Goal: Contribute content: Contribute content

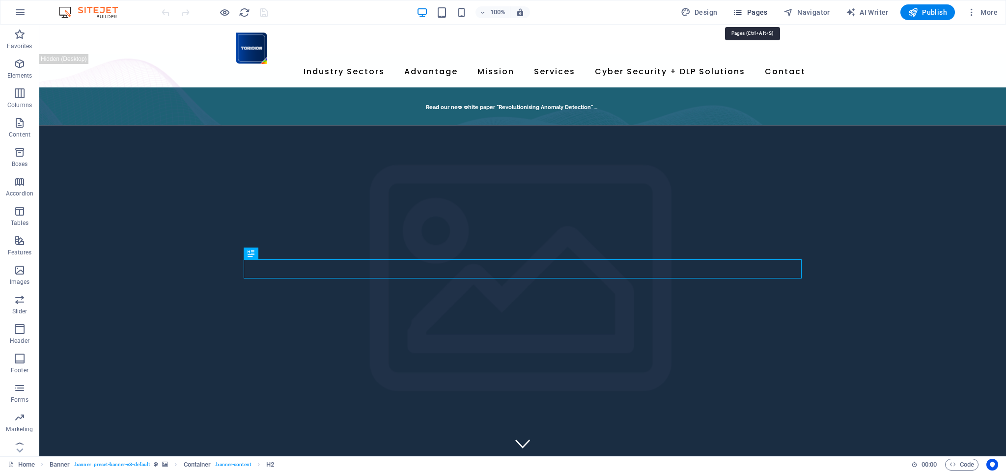
click at [767, 12] on span "Pages" at bounding box center [750, 12] width 34 height 10
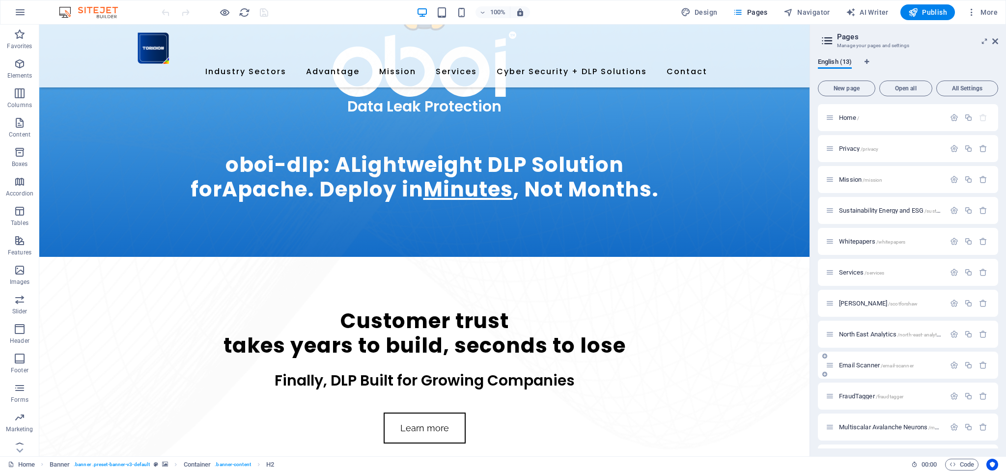
scroll to position [612, 0]
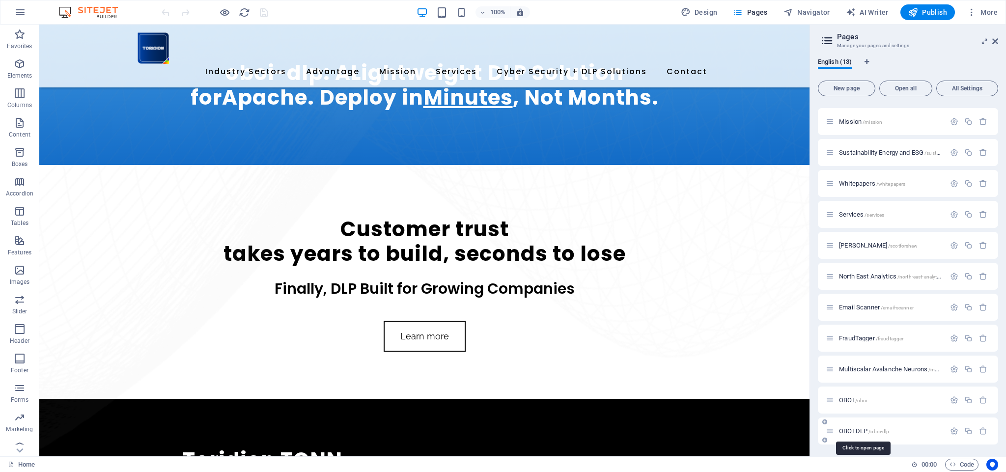
click at [859, 430] on span "OBOI DLP /oboi-dlp" at bounding box center [864, 430] width 50 height 7
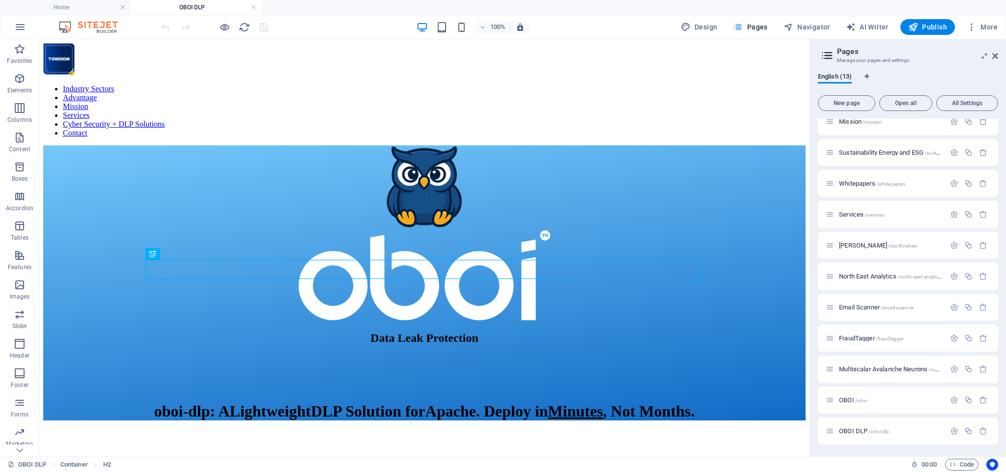
scroll to position [73, 0]
click at [953, 431] on icon "button" at bounding box center [954, 431] width 8 height 8
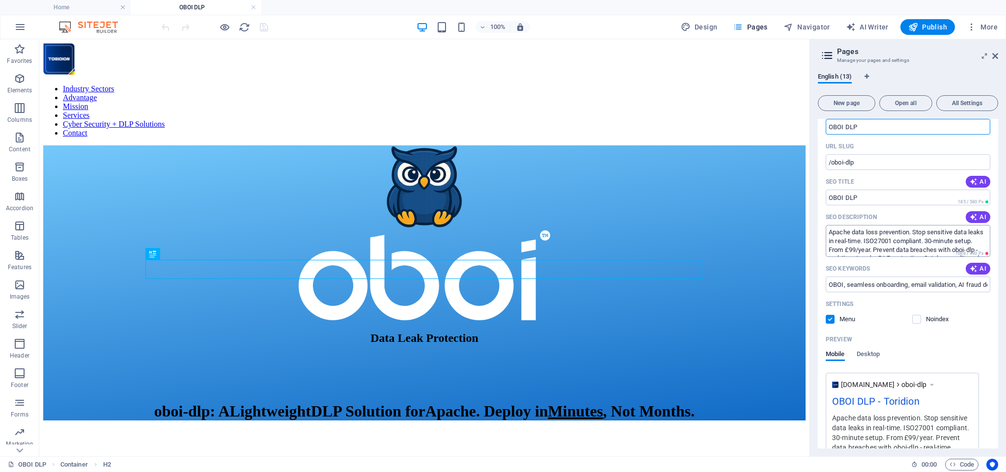
scroll to position [415, 0]
click at [872, 196] on input "OBOI DLP" at bounding box center [908, 197] width 165 height 16
click at [978, 180] on span "AI" at bounding box center [978, 181] width 17 height 8
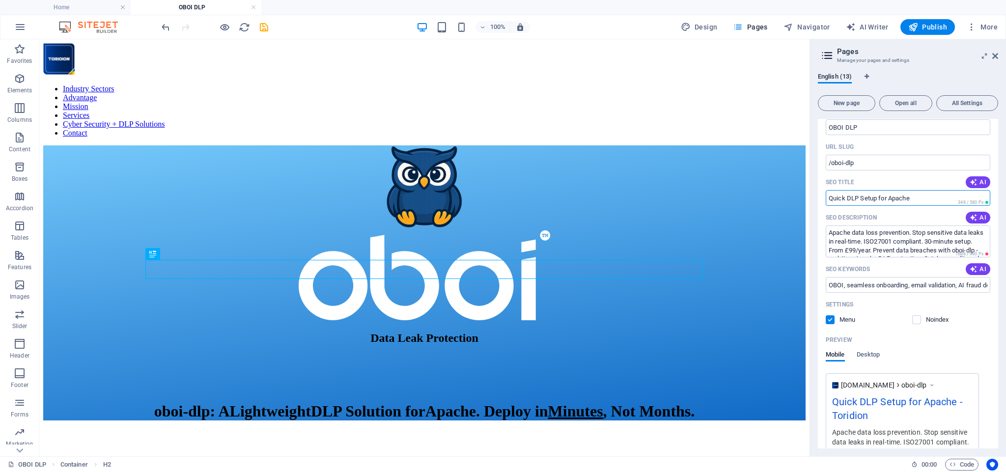
scroll to position [414, 0]
drag, startPoint x: 923, startPoint y: 198, endPoint x: 825, endPoint y: 193, distance: 97.4
click at [824, 192] on div "Name OBOI DLP ​ URL SLUG /oboi-dlp ​ SEO Title AI Quick DLP Setup for Apache ​ …" at bounding box center [908, 312] width 180 height 419
paste input "oboi-dlp: Lightweight DLP for Apache, PHP & React | Toridion"
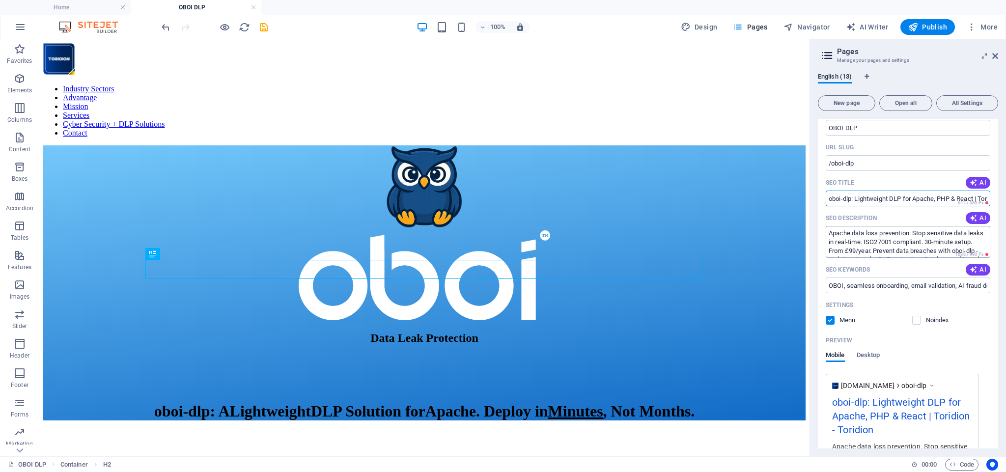
type input "oboi-dlp: Lightweight DLP for Apache, PHP & React | Toridion"
click at [970, 200] on span "642 / 580 Px" at bounding box center [973, 202] width 34 height 7
drag, startPoint x: 977, startPoint y: 198, endPoint x: 1001, endPoint y: 198, distance: 24.1
click at [1006, 197] on div "English (13) New page Open all All Settings Home / Privacy /privacy Mission /mi…" at bounding box center [908, 260] width 196 height 391
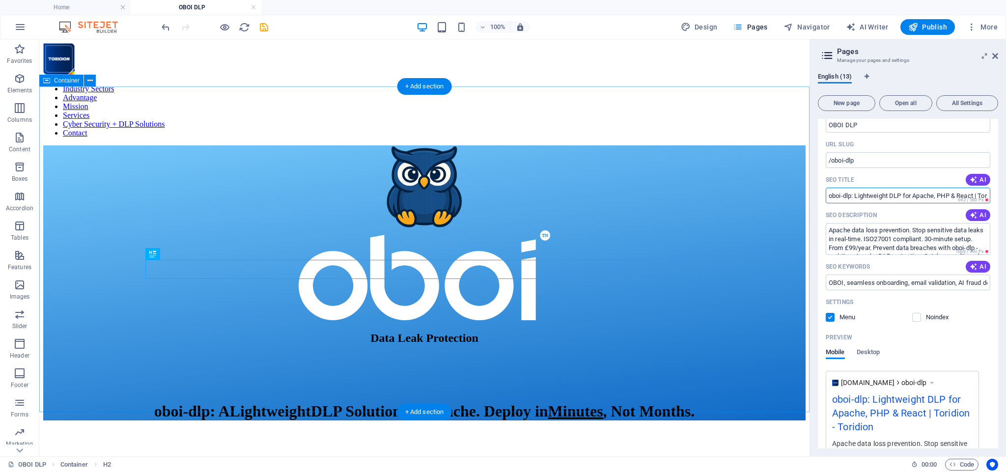
drag, startPoint x: 956, startPoint y: 238, endPoint x: 804, endPoint y: 199, distance: 157.1
click at [977, 216] on span "AI" at bounding box center [978, 215] width 17 height 8
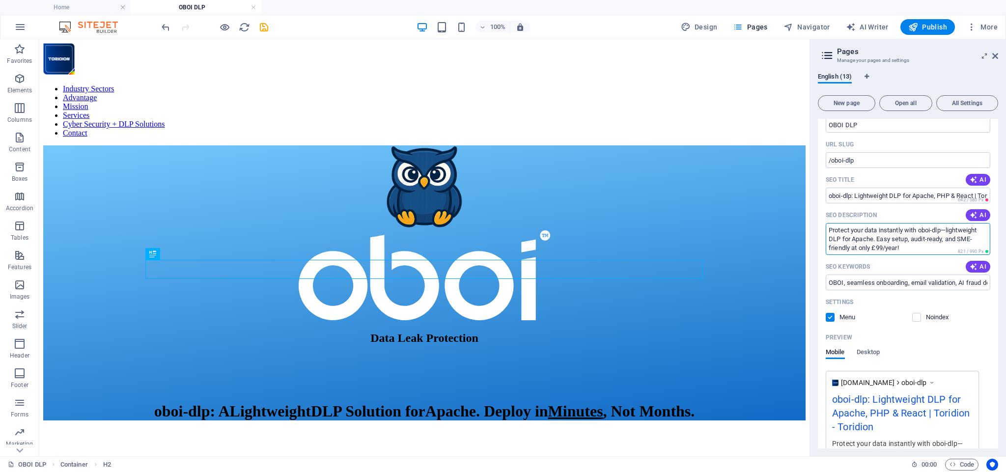
drag, startPoint x: 828, startPoint y: 230, endPoint x: 916, endPoint y: 251, distance: 89.8
click at [918, 252] on textarea "Protect your data instantly with oboi-dlp—lightweight DLP for Apache. Easy setu…" at bounding box center [908, 239] width 165 height 32
click at [920, 249] on textarea "Protect your data instantly with oboi-dlp—lightweight DLP for Apache. Easy setu…" at bounding box center [908, 236] width 165 height 32
drag, startPoint x: 829, startPoint y: 228, endPoint x: 927, endPoint y: 247, distance: 100.0
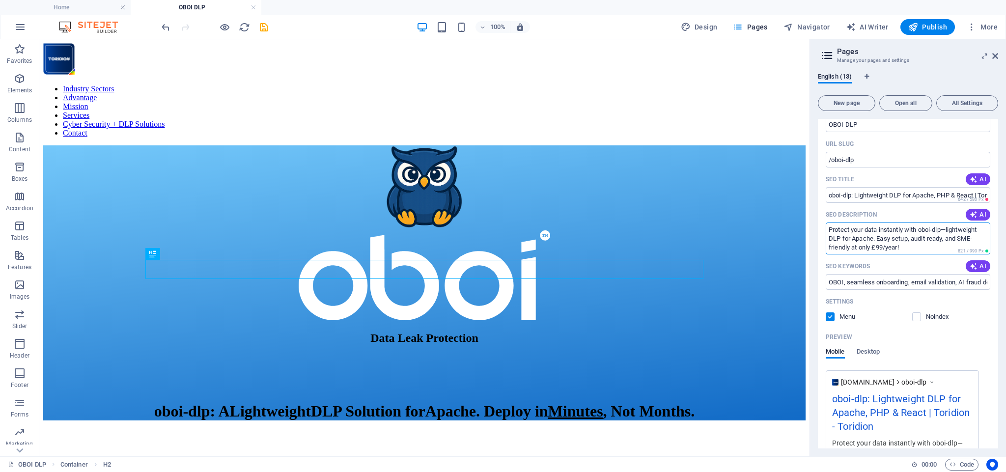
click at [926, 247] on textarea "Protect your data instantly with oboi-dlp—lightweight DLP for Apache. Easy setu…" at bounding box center [908, 239] width 165 height 32
drag, startPoint x: 914, startPoint y: 247, endPoint x: 818, endPoint y: 225, distance: 98.8
click at [816, 223] on div "English (13) New page Open all All Settings Home / Privacy /privacy Mission /mi…" at bounding box center [908, 260] width 196 height 391
paste textarea ", the lightweight DLP for Apache. Easy setup, audit-ready for ISO 27001, and ju…"
type textarea "Protect your data instantly with oboi-dlp, the lightweight DLP for Apache. Easy…"
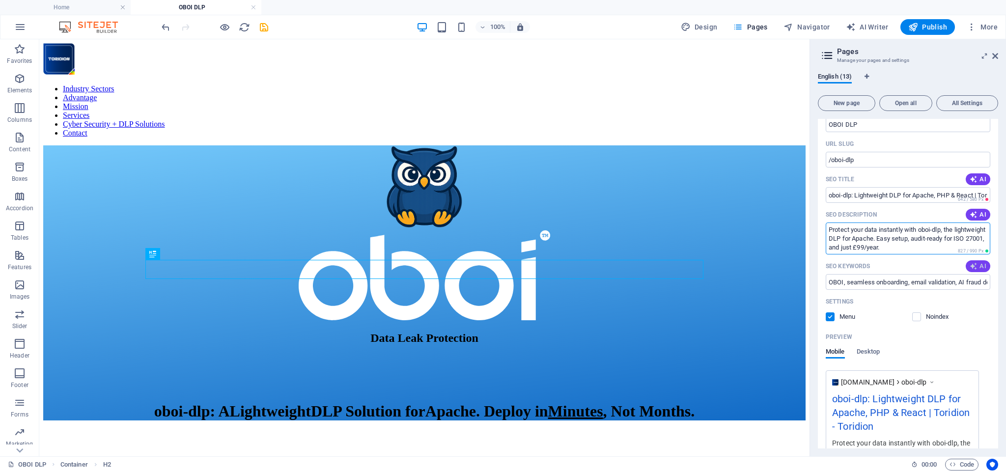
click at [977, 266] on span "AI" at bounding box center [978, 266] width 17 height 8
type input "Data Leak Protection, lightweight DLP solution, Apache security, instant data p…"
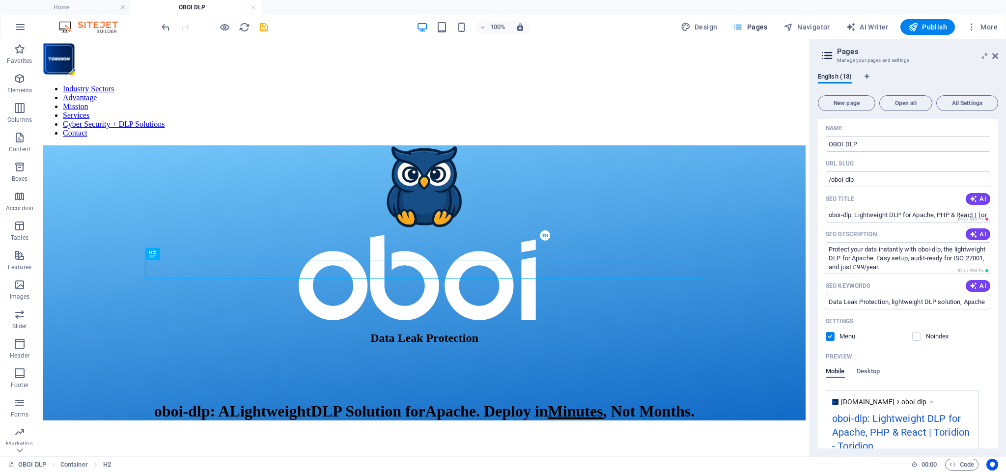
scroll to position [364, 0]
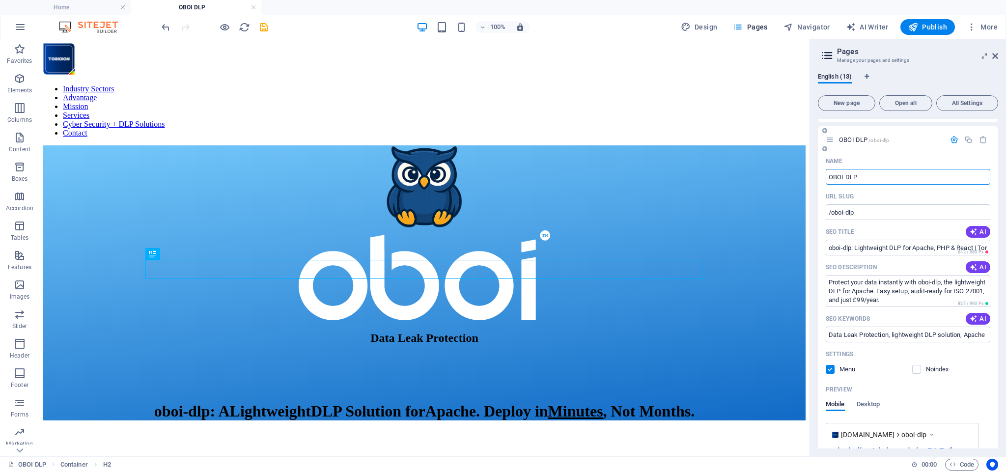
click at [873, 177] on input "OBOI DLP" at bounding box center [908, 177] width 165 height 16
type input "OBOI DLP | AP"
type input "/oboi-dlp-ap"
type input "OBOI DLP | A"
type input "/oboi-dlp-a"
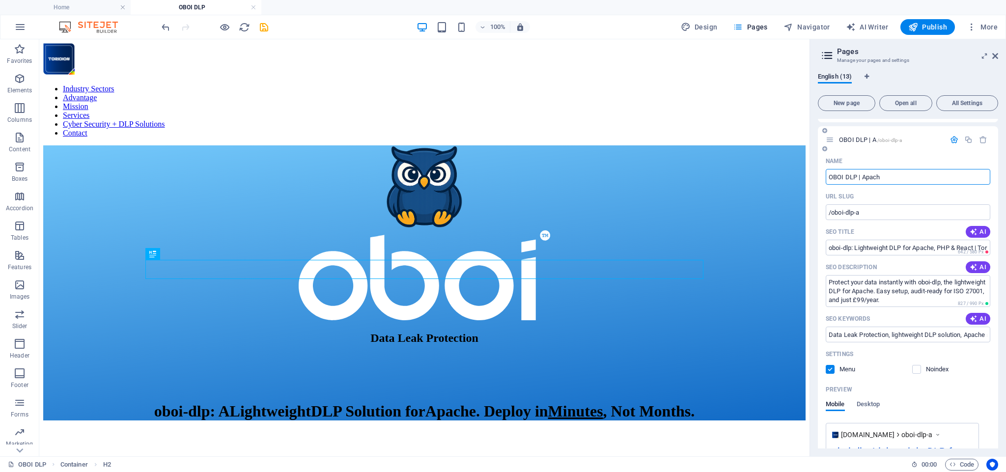
type input "OBOI DLP | Apach"
type input "/oboi-dlp-apach"
type input "OBOI DLP | Apache D"
type input "/oboi-dlp-apache"
type input "OBOI DLP | Apache D"
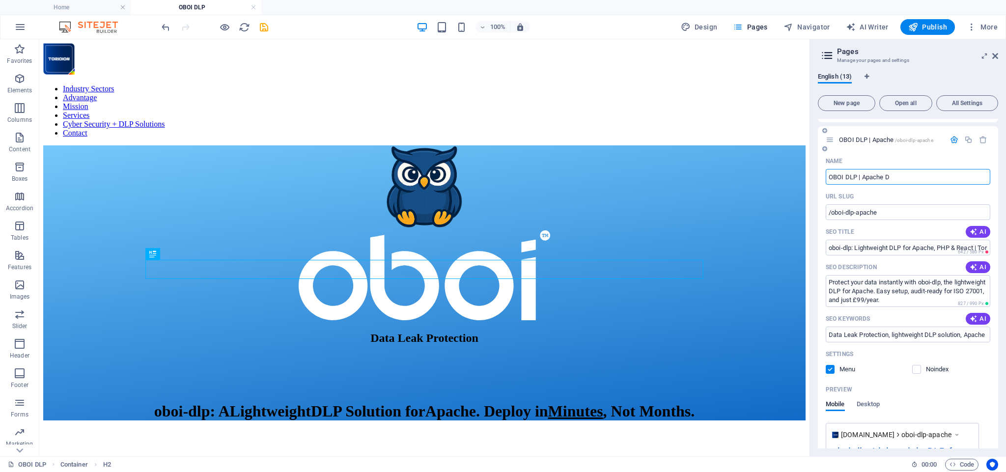
type input "/oboi-dlp-apache-d"
type input "OBOI DLP | Apache DLP"
drag, startPoint x: 855, startPoint y: 214, endPoint x: 897, endPoint y: 214, distance: 41.8
click at [897, 214] on input "/oboi-dlp-apache-dlp" at bounding box center [908, 212] width 165 height 16
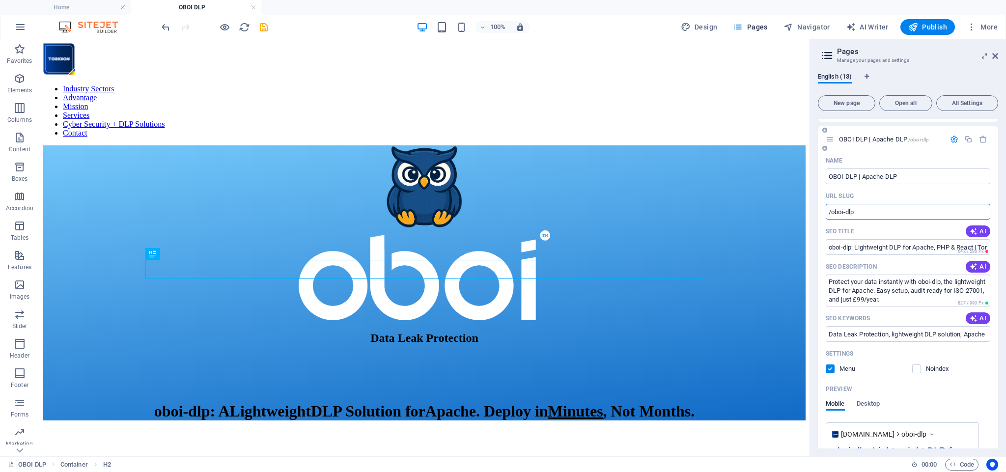
type input "/oboi-dlp"
click at [908, 178] on input "OBOI DLP | Apache DLP" at bounding box center [908, 176] width 165 height 16
drag, startPoint x: 890, startPoint y: 176, endPoint x: 902, endPoint y: 176, distance: 11.8
click at [902, 176] on input "OBOI DLP | Apache DLP" at bounding box center [908, 176] width 165 height 16
type input "OBOI DLP | Apache Data Leak Protection"
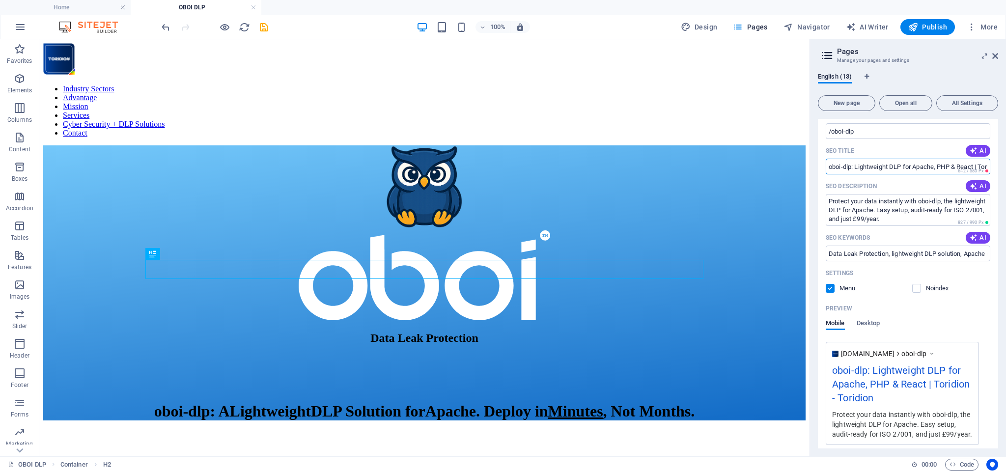
scroll to position [446, 0]
drag, startPoint x: 976, startPoint y: 167, endPoint x: 1002, endPoint y: 167, distance: 25.5
click at [1001, 167] on div "English (13) New page Open all All Settings Home / Privacy /privacy Mission /mi…" at bounding box center [908, 260] width 196 height 391
type input "oboi-dlp: Lightweight DLP for Apache, PHP & React"
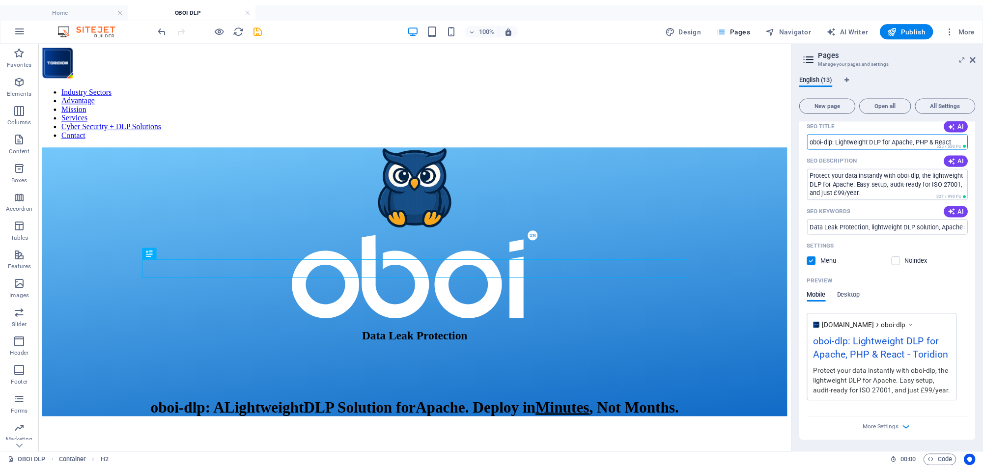
scroll to position [472, 0]
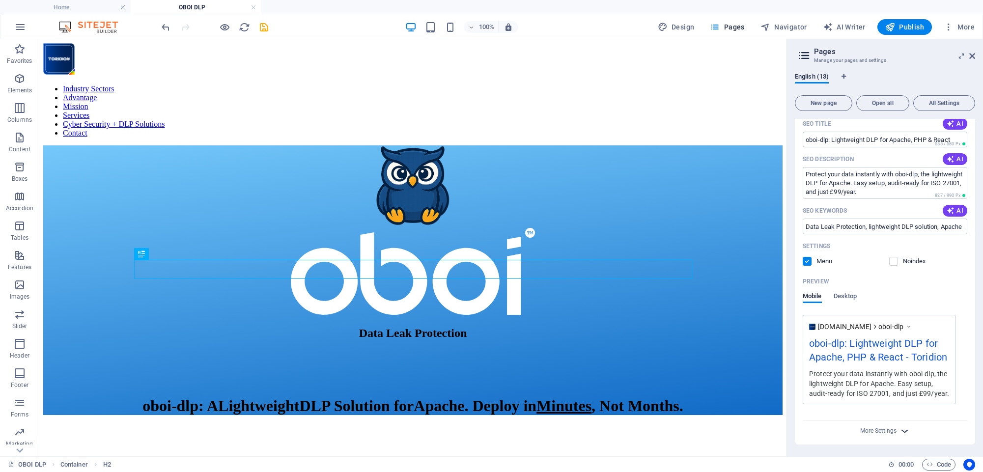
click at [901, 431] on icon "button" at bounding box center [904, 430] width 11 height 11
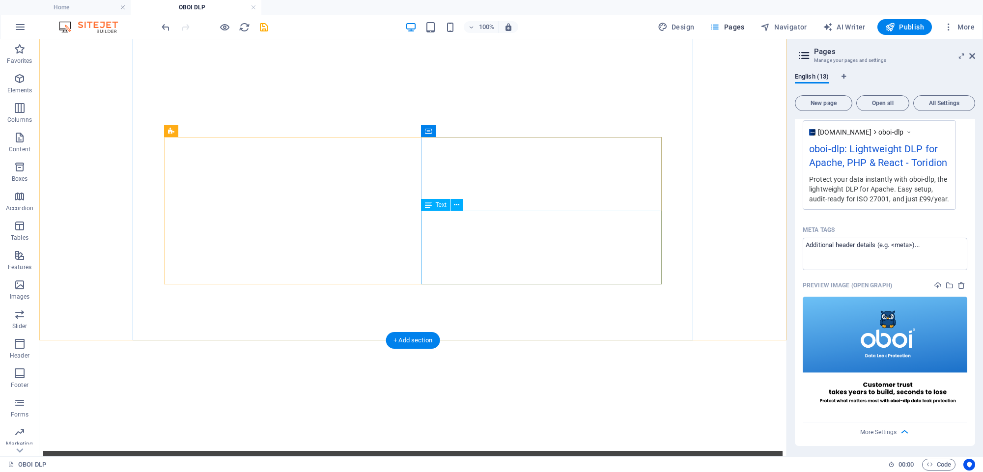
scroll to position [3121, 0]
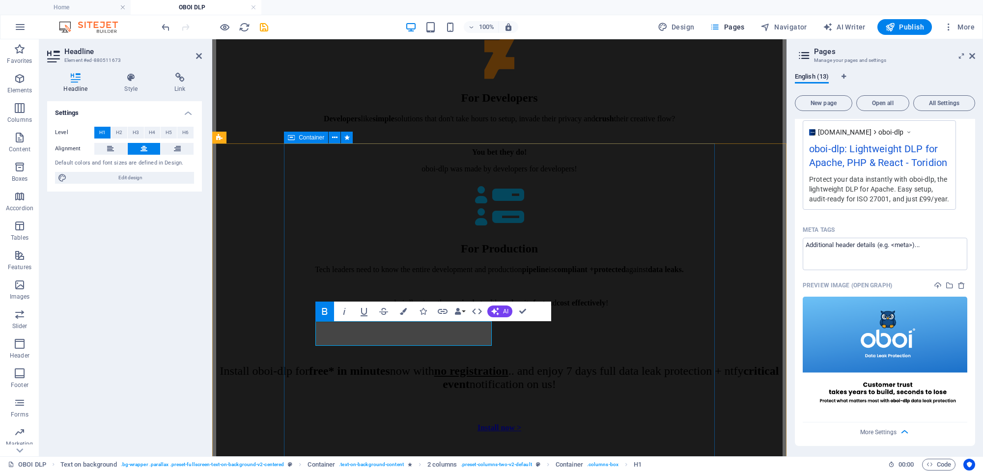
scroll to position [3120, 0]
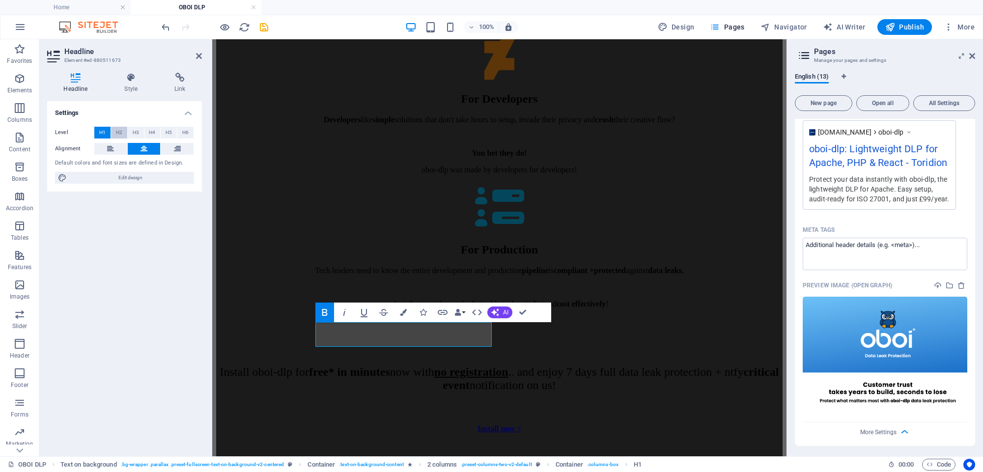
click at [118, 129] on span "H2" at bounding box center [119, 133] width 6 height 12
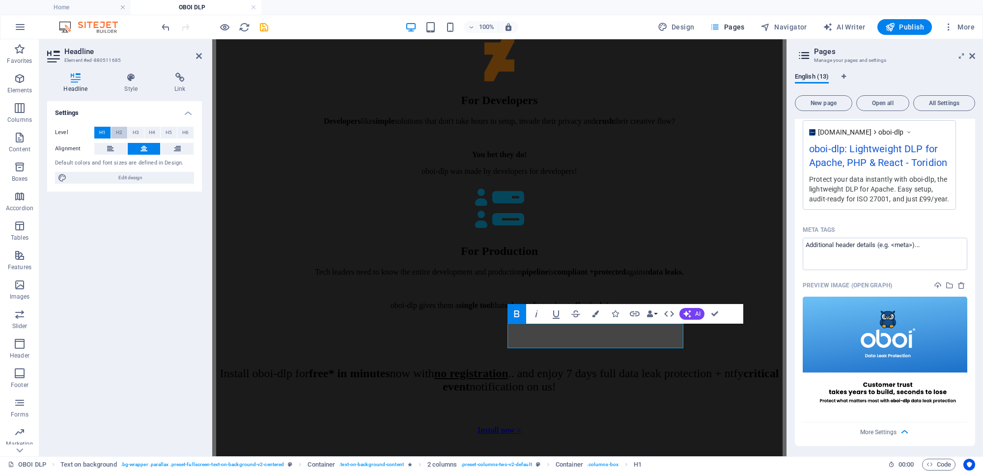
click at [118, 132] on span "H2" at bounding box center [119, 133] width 6 height 12
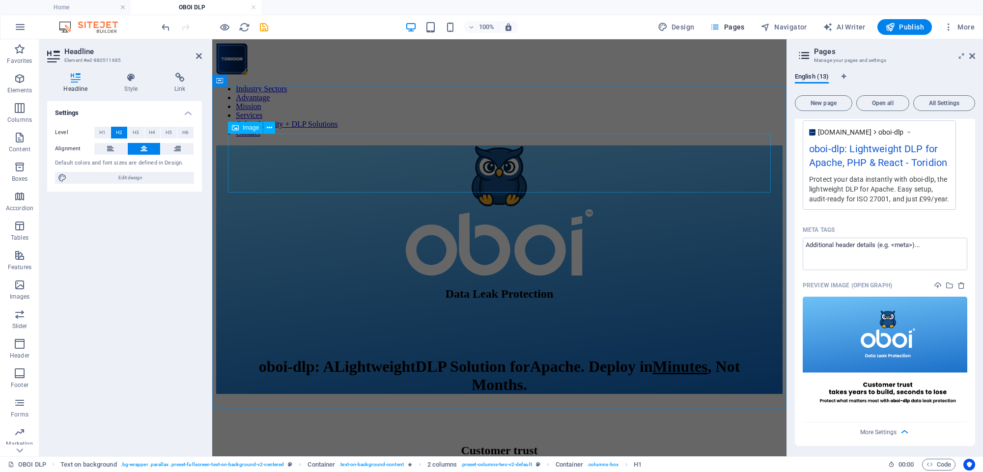
scroll to position [0, 0]
click at [512, 161] on figure at bounding box center [499, 177] width 566 height 64
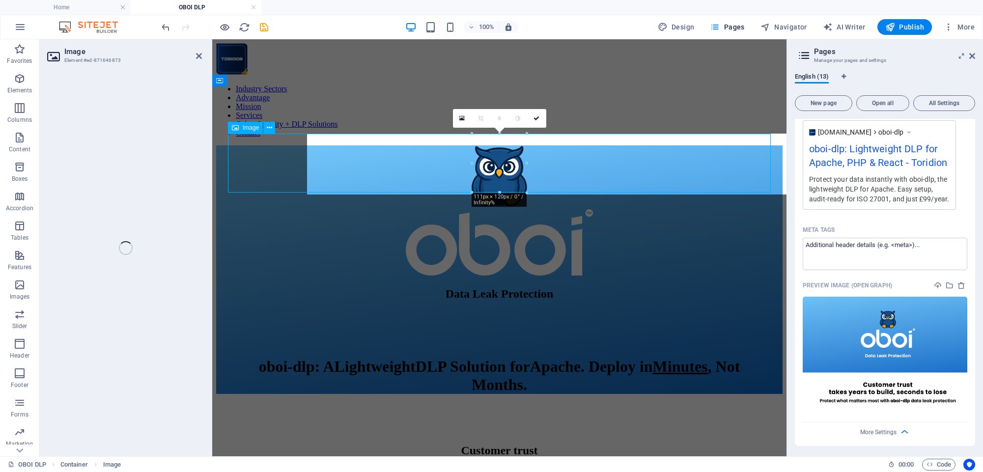
select select "%"
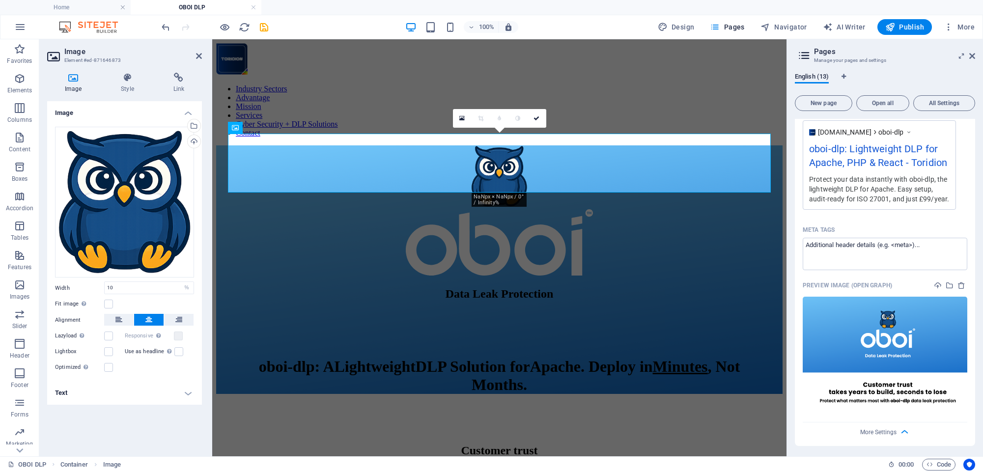
click at [76, 79] on icon at bounding box center [73, 78] width 52 height 10
click at [189, 393] on h4 "Text" at bounding box center [124, 393] width 155 height 24
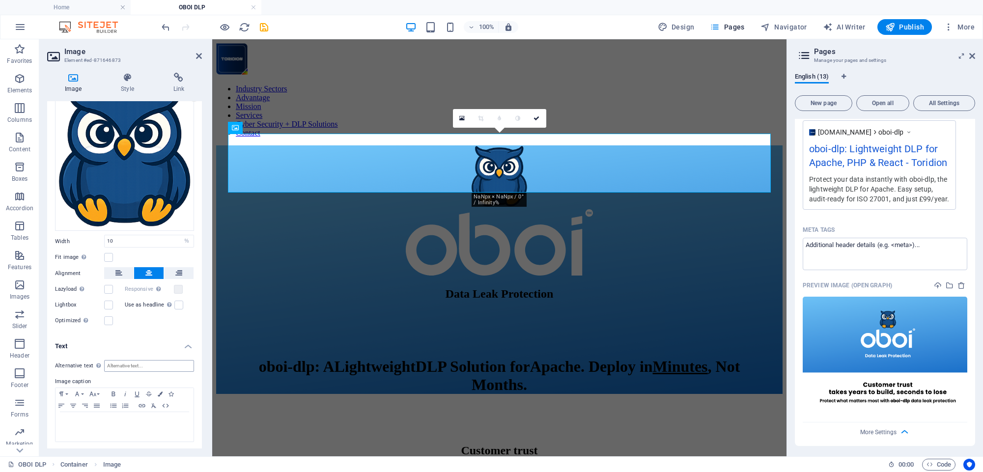
scroll to position [46, 0]
click at [127, 365] on input "Alternative text The alternative text is used by devices that cannot display im…" at bounding box center [149, 367] width 90 height 12
click at [120, 366] on input "OBOI "[PERSON_NAME] the owl" Logo" at bounding box center [149, 367] width 90 height 12
click at [174, 363] on input "OBOI DLP "[PERSON_NAME] the owl" Logo" at bounding box center [149, 367] width 90 height 12
type input "OBOI DLP "[PERSON_NAME] the owl" Logo"
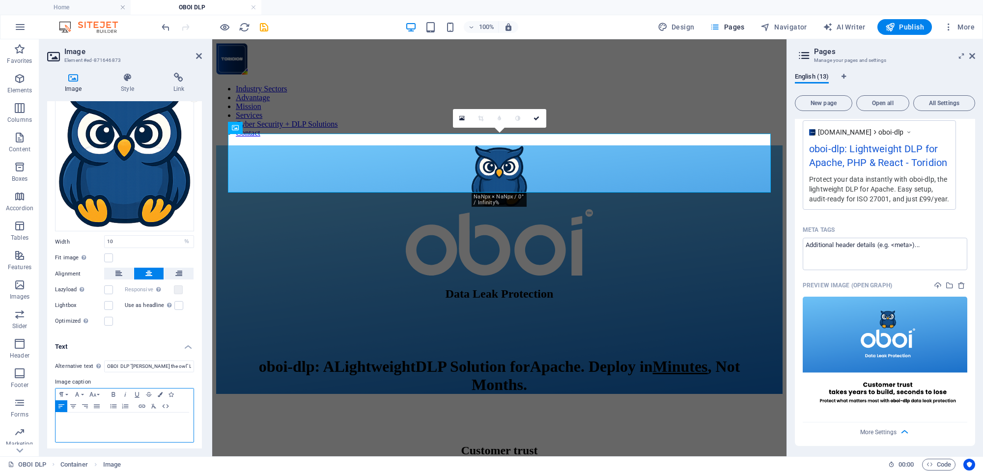
click at [107, 421] on p at bounding box center [124, 422] width 128 height 9
click at [123, 335] on h4 "Text" at bounding box center [124, 344] width 155 height 18
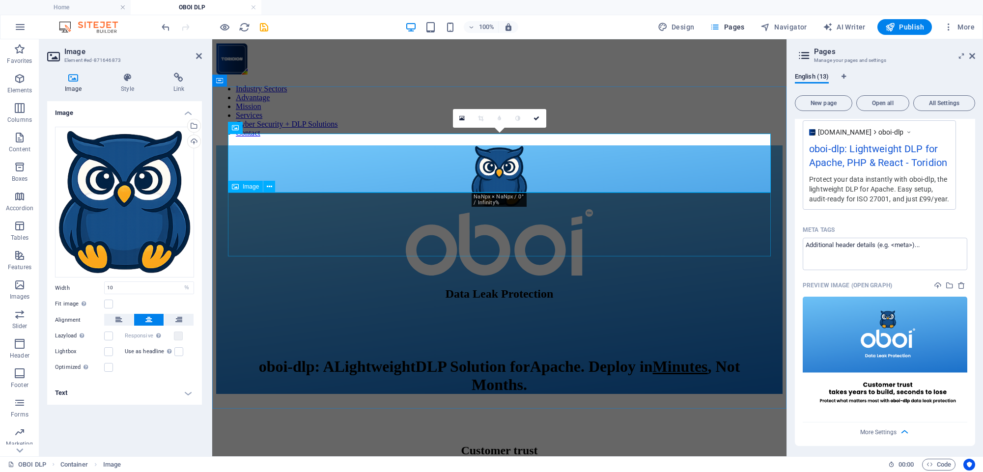
click at [525, 232] on figure at bounding box center [499, 243] width 566 height 68
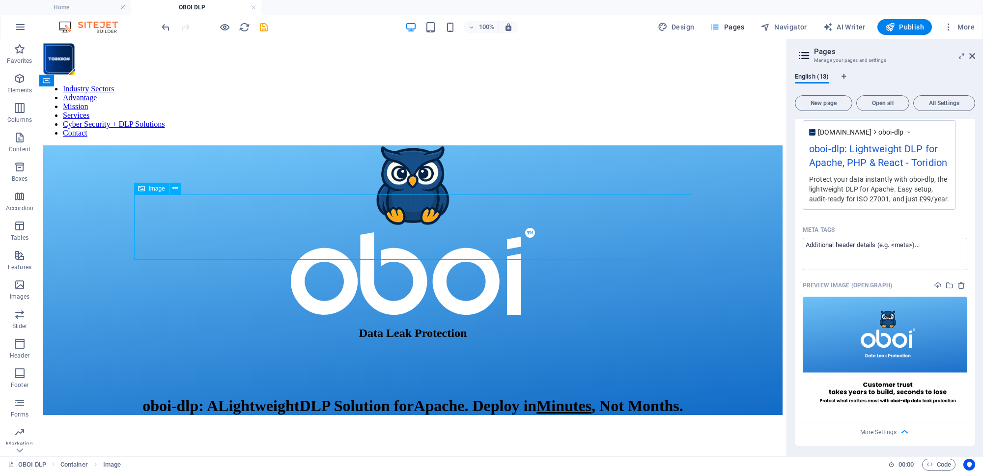
click at [448, 250] on figure at bounding box center [412, 272] width 739 height 89
click at [448, 251] on figure at bounding box center [412, 272] width 739 height 89
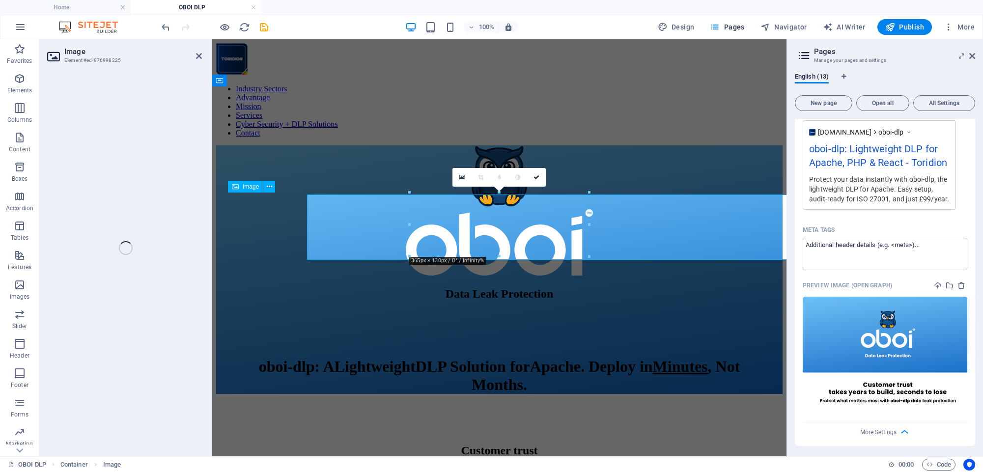
select select "%"
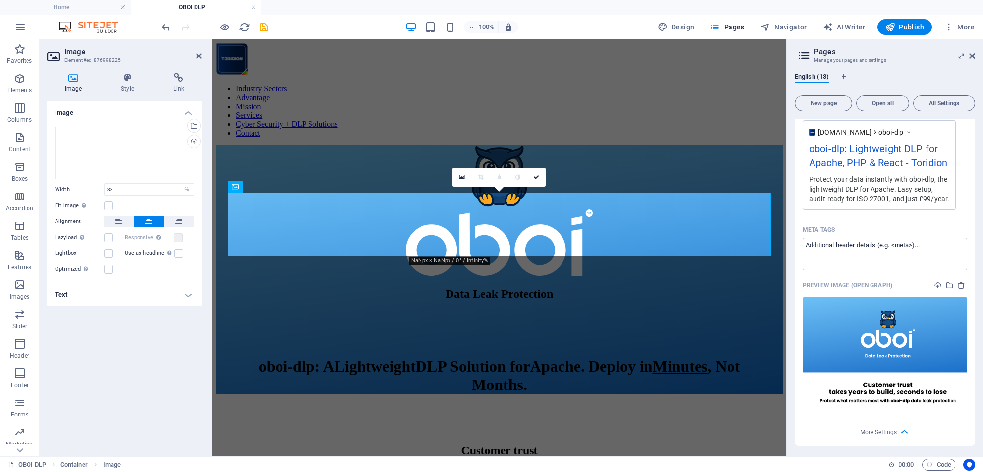
click at [102, 293] on h4 "Text" at bounding box center [124, 295] width 155 height 24
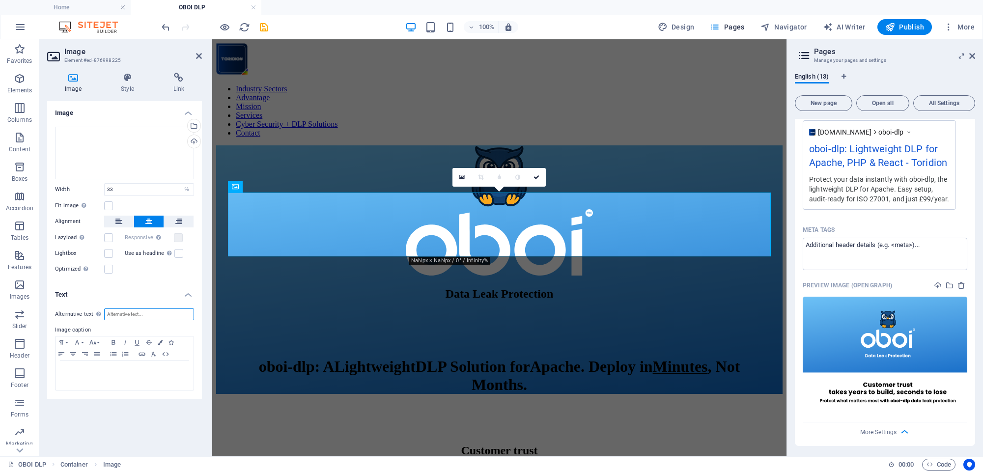
click at [138, 316] on input "Alternative text The alternative text is used by devices that cannot display im…" at bounding box center [149, 314] width 90 height 12
click at [108, 314] on input "oboi official logo" at bounding box center [149, 314] width 90 height 12
type input "Toridion oboi official logo"
click at [154, 279] on div "Drag files here, click to choose files or select files from Files or our free s…" at bounding box center [124, 201] width 155 height 164
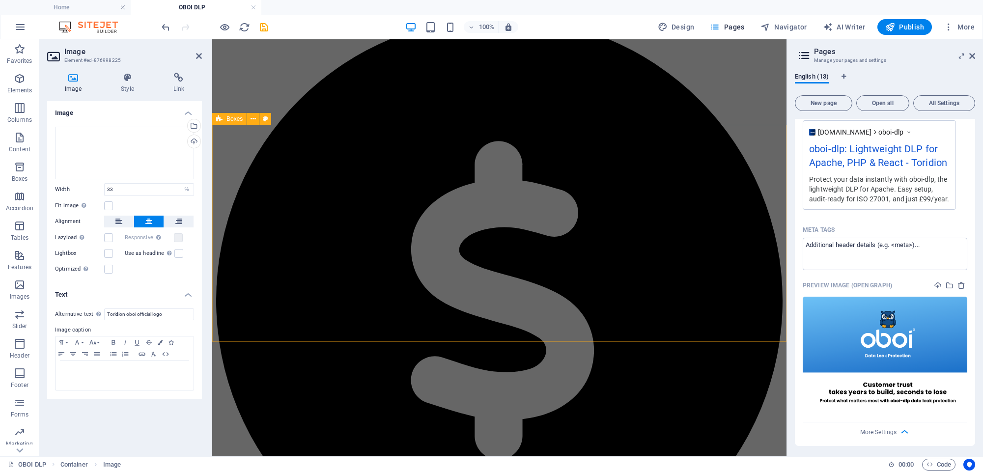
scroll to position [642, 0]
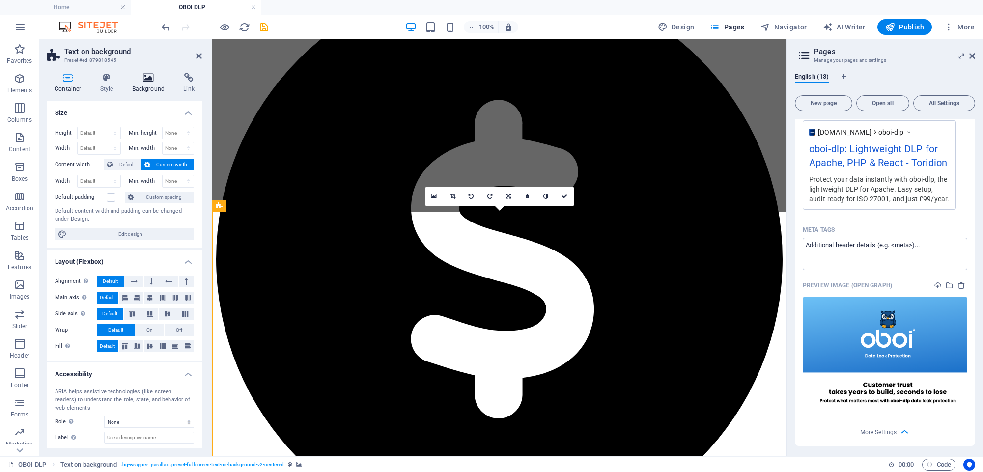
click at [140, 79] on icon at bounding box center [149, 78] width 48 height 10
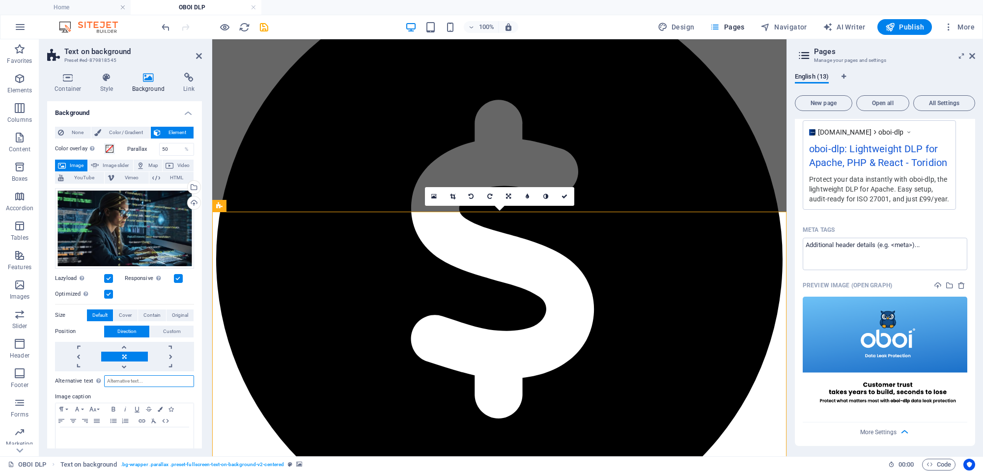
click at [126, 380] on input "Alternative text The alternative text is used by devices that cannot display im…" at bounding box center [149, 381] width 90 height 12
type input "d"
click at [143, 381] on input "Woman working in Data Leak Protection and Cyber Security" at bounding box center [149, 381] width 90 height 12
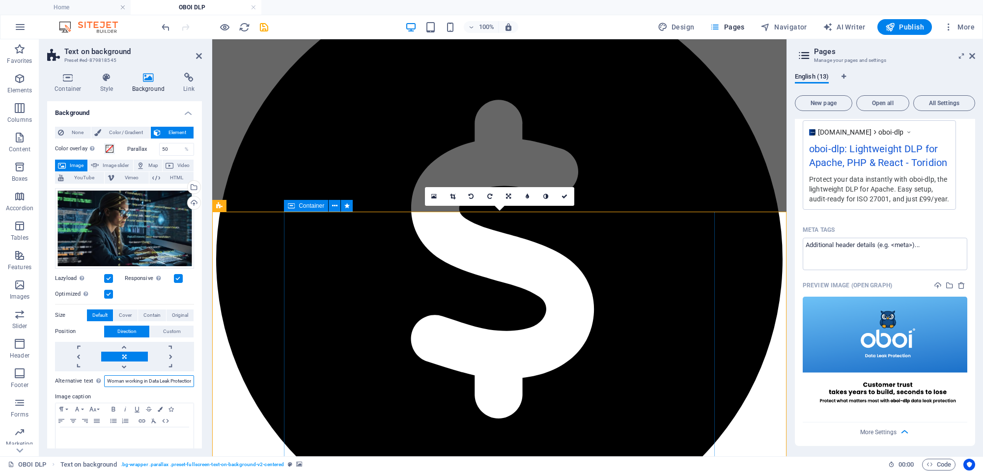
type input "Woman working in Data Leak Protection and Cyber Security"
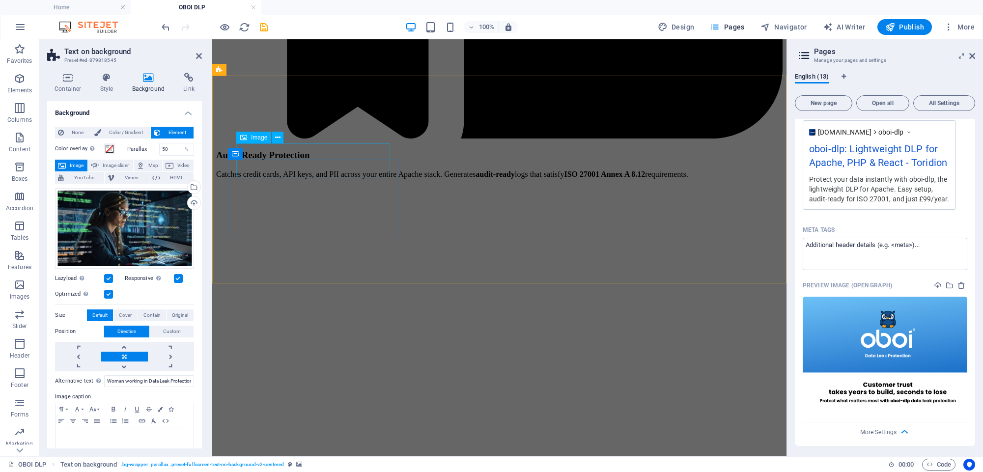
scroll to position [2353, 0]
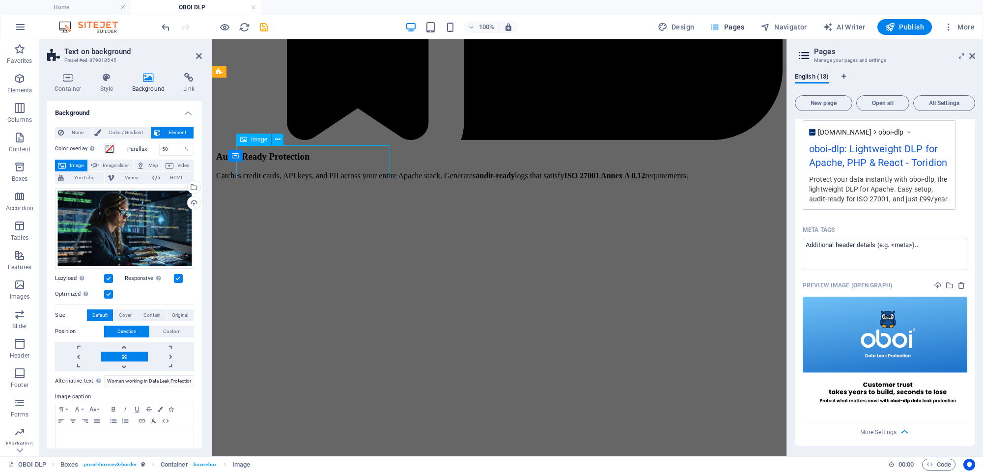
select select "%"
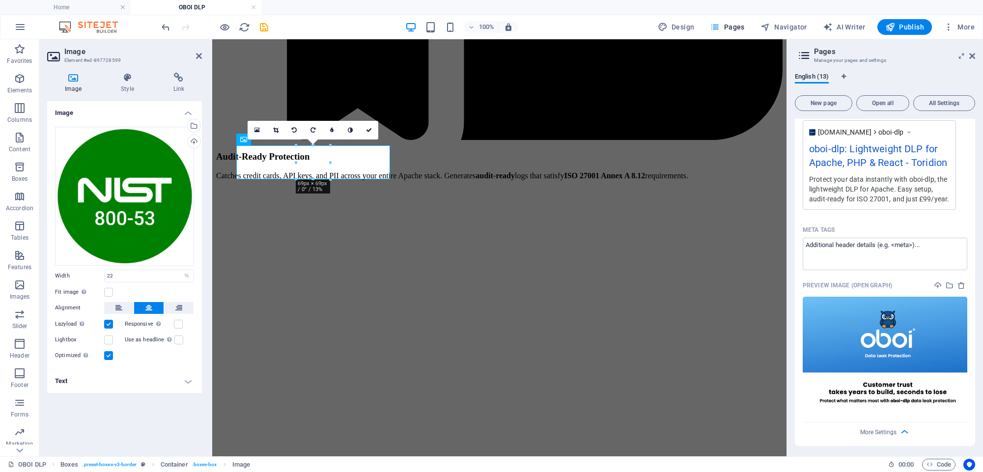
click at [82, 382] on h4 "Text" at bounding box center [124, 381] width 155 height 24
click at [123, 401] on input "Alternative text The alternative text is used by devices that cannot display im…" at bounding box center [149, 401] width 90 height 12
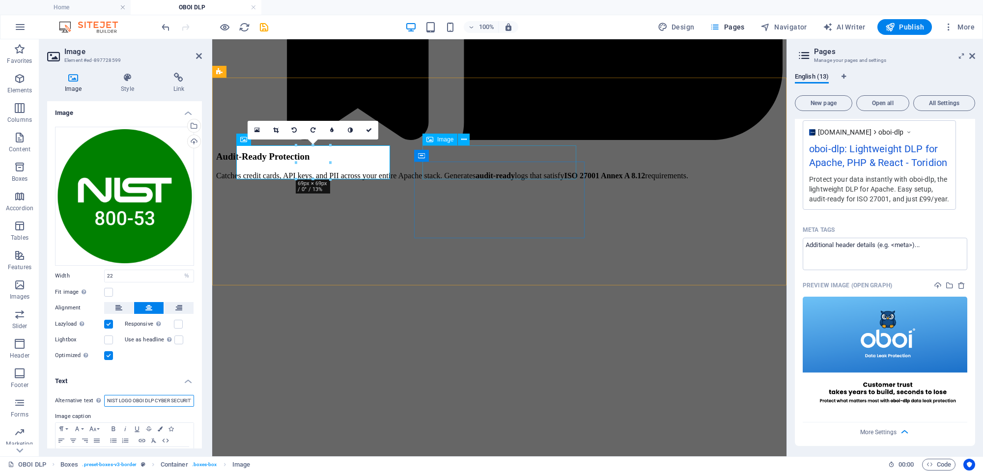
type input "NIST LOGO OBOI DLP CYBER SECURITY"
select select "%"
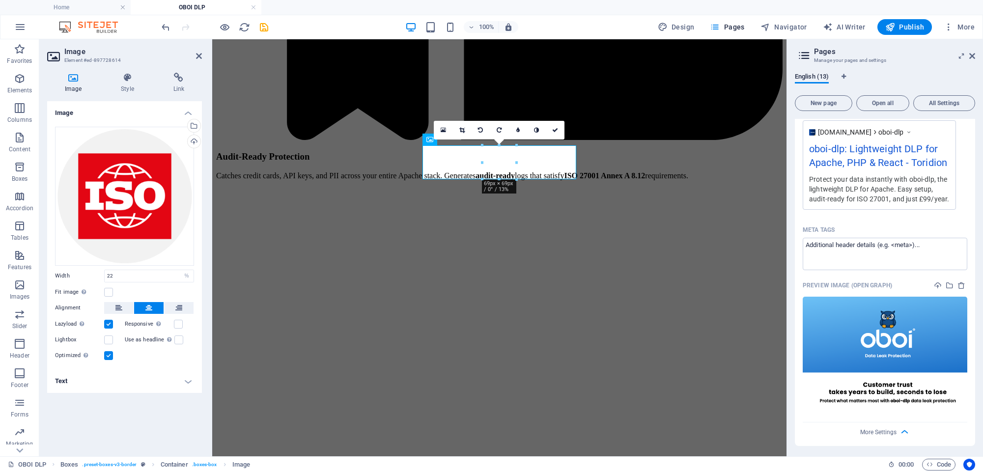
click at [109, 384] on h4 "Text" at bounding box center [124, 381] width 155 height 24
click at [128, 400] on input "Alternative text The alternative text is used by devices that cannot display im…" at bounding box center [149, 401] width 90 height 12
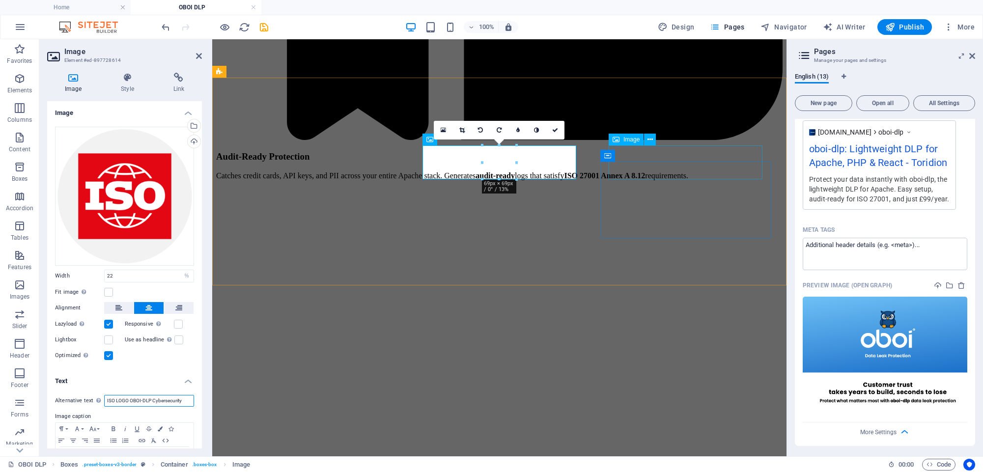
type input "ISO LOGO OBOI-DLP Cybersecurity"
select select "%"
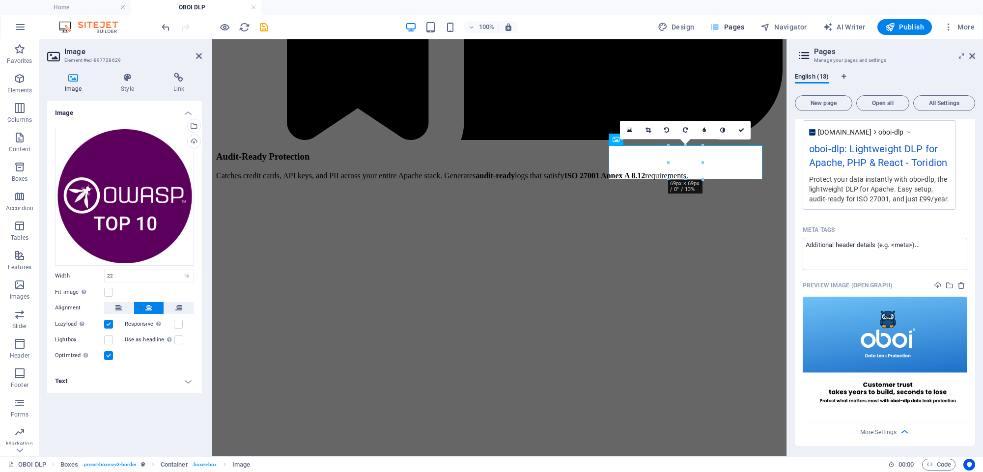
click at [101, 377] on h4 "Text" at bounding box center [124, 381] width 155 height 24
click at [120, 396] on input "Alternative text The alternative text is used by devices that cannot display im…" at bounding box center [149, 401] width 90 height 12
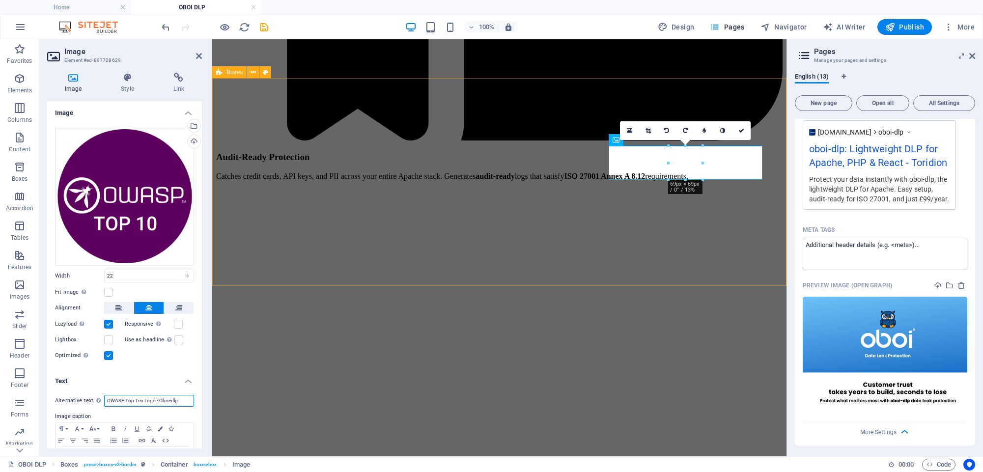
type input "OWASP Top Ten Logo - Oboi-dlp"
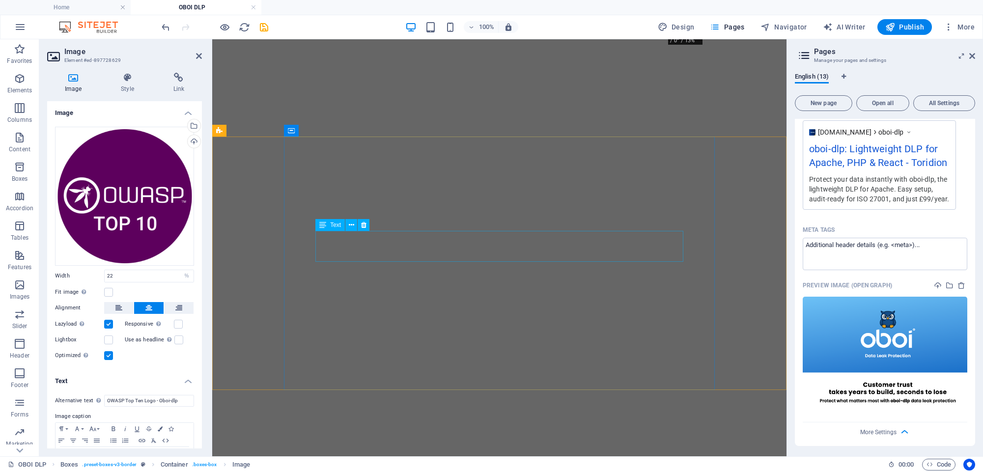
scroll to position [2538, 0]
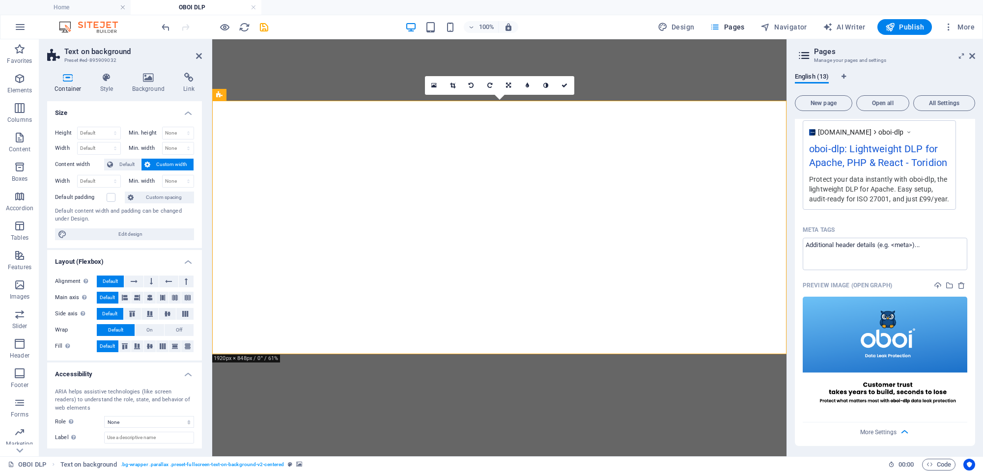
click at [143, 77] on icon at bounding box center [149, 78] width 48 height 10
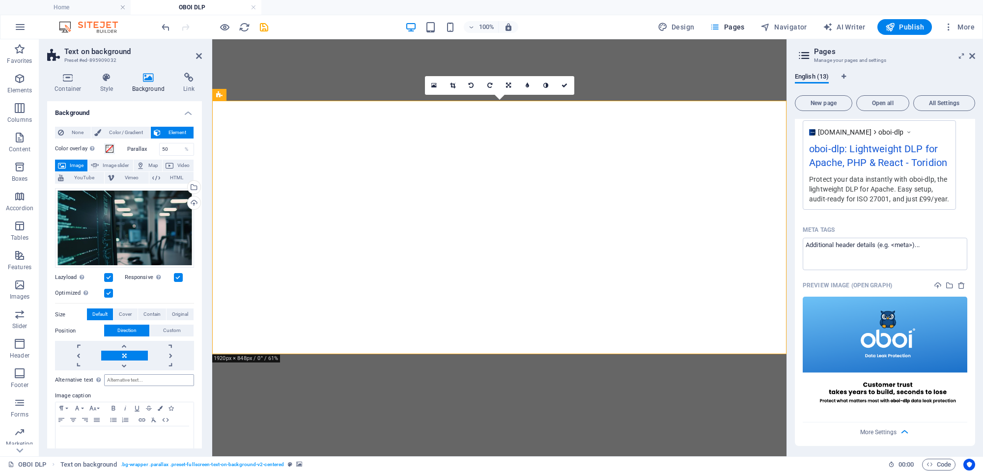
scroll to position [2, 0]
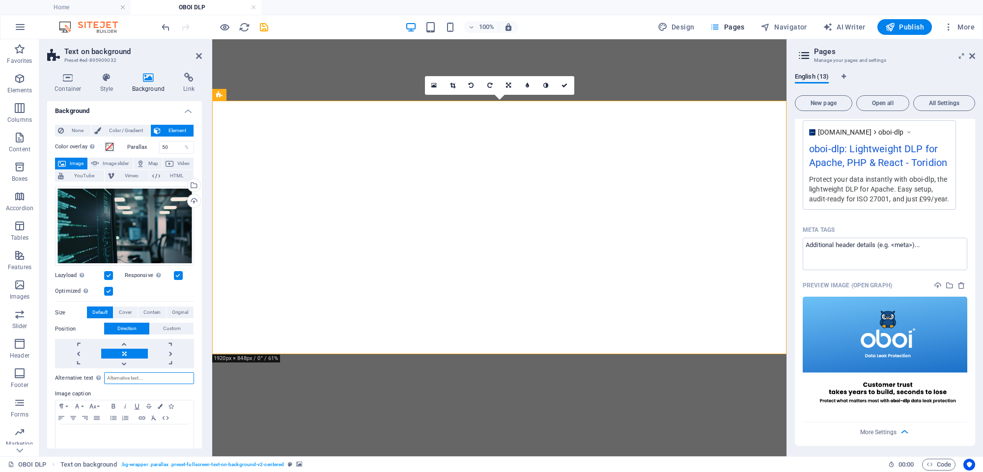
click at [130, 380] on input "Alternative text The alternative text is used by devices that cannot display im…" at bounding box center [149, 378] width 90 height 12
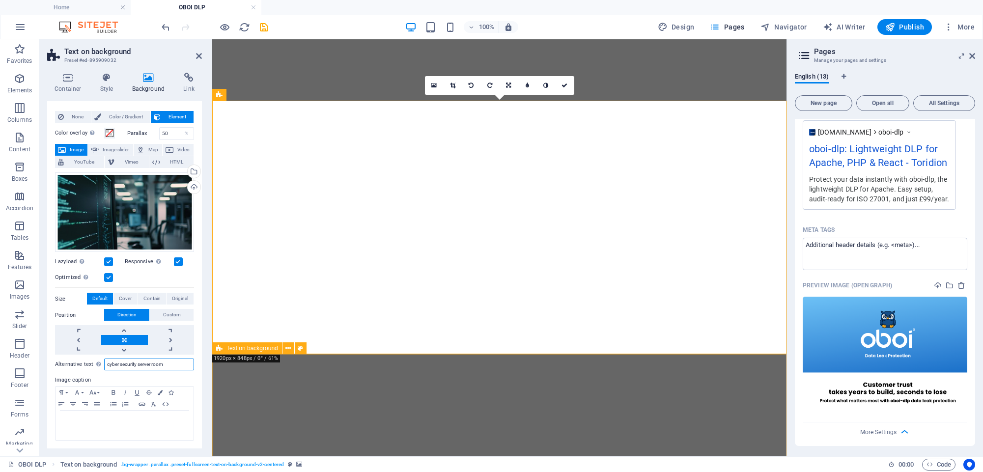
scroll to position [15, 0]
type input "cyber security server room"
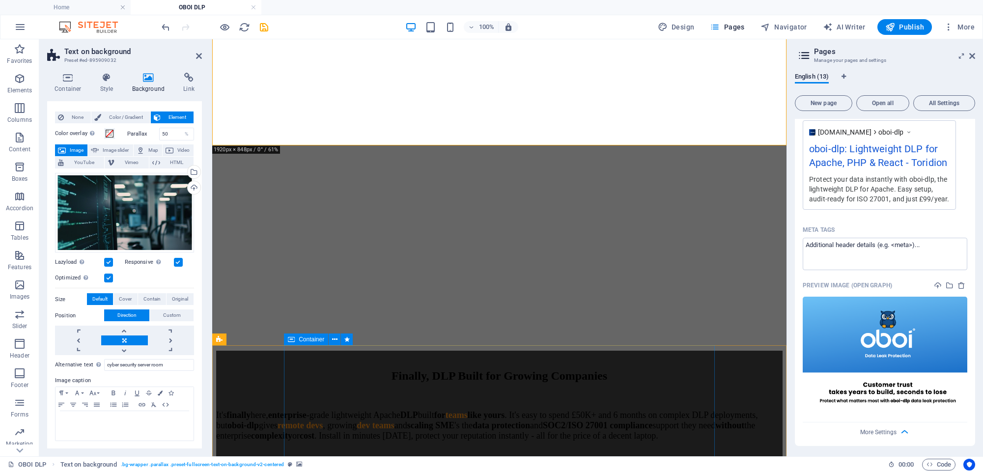
scroll to position [2833, 0]
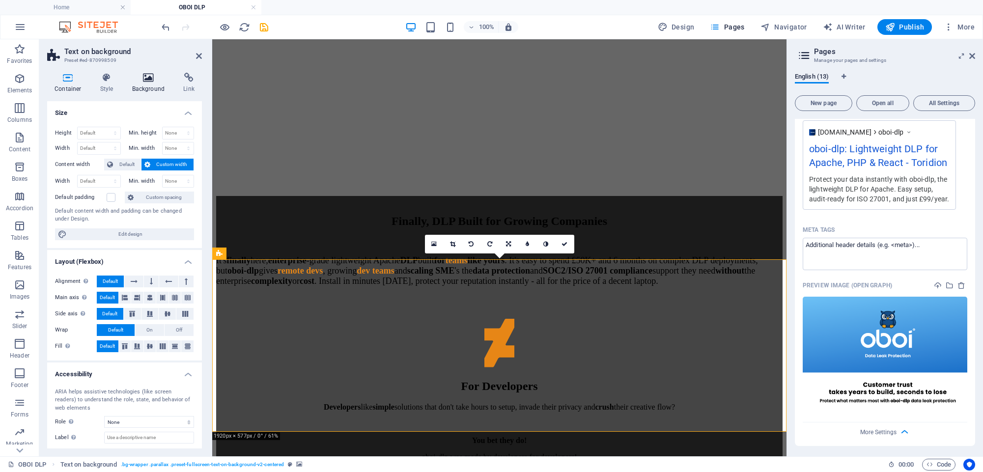
click at [147, 79] on icon at bounding box center [149, 78] width 48 height 10
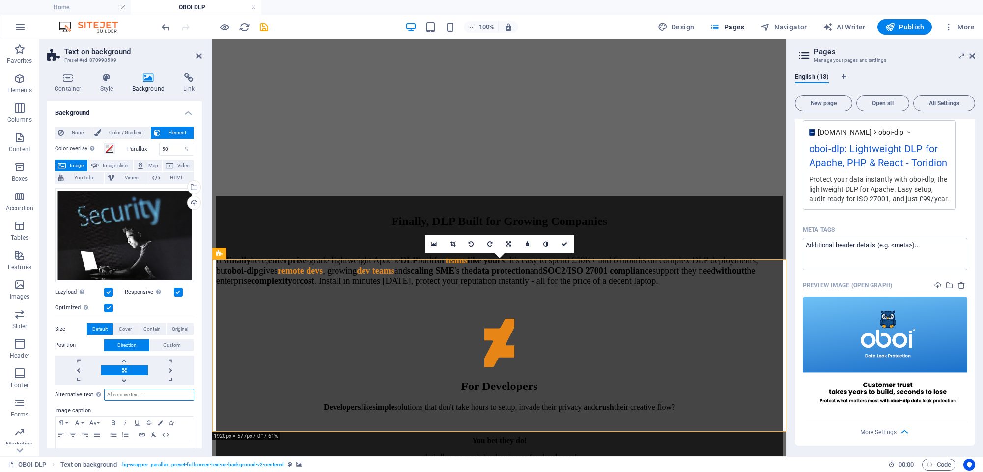
click at [119, 395] on input "Alternative text The alternative text is used by devices that cannot display im…" at bounding box center [149, 395] width 90 height 12
type input "cyber criminal hacker steal data against data leak protection oboi"
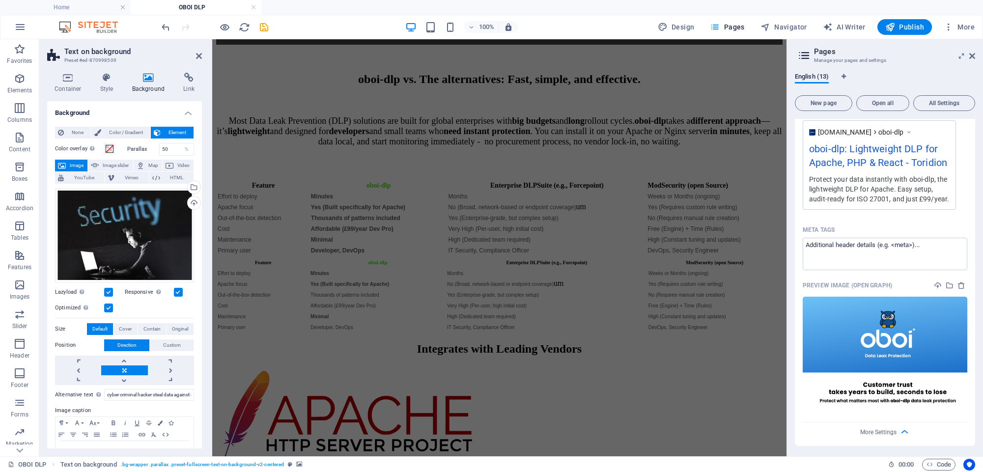
scroll to position [3583, 0]
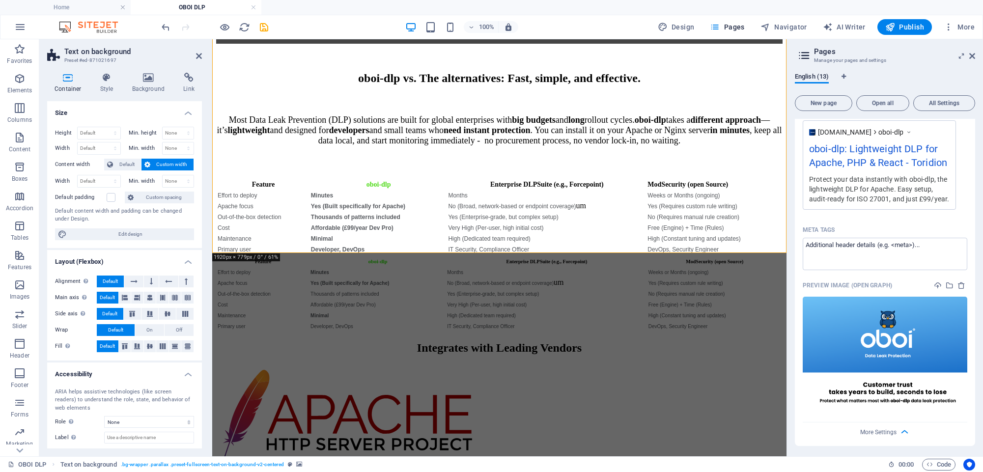
click at [146, 70] on div "Container Style Background Link Size Height Default px rem % vh vw Min. height …" at bounding box center [124, 260] width 170 height 391
click at [145, 75] on icon at bounding box center [149, 78] width 48 height 10
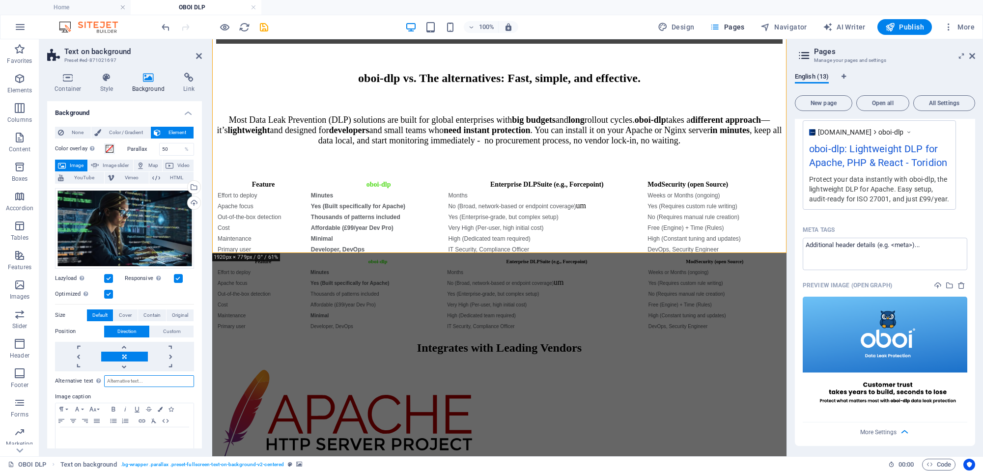
click at [118, 381] on input "Alternative text The alternative text is used by devices that cannot display im…" at bounding box center [149, 381] width 90 height 12
paste input "Woman working in Data Leak Protection and Cyber Security"
drag, startPoint x: 145, startPoint y: 380, endPoint x: 79, endPoint y: 381, distance: 66.3
click at [76, 381] on div "Alternative text The alternative text is used by devices that cannot display im…" at bounding box center [124, 381] width 139 height 12
click at [166, 381] on input "Woman working in Data Leak Protection and Cyber Security" at bounding box center [149, 381] width 90 height 12
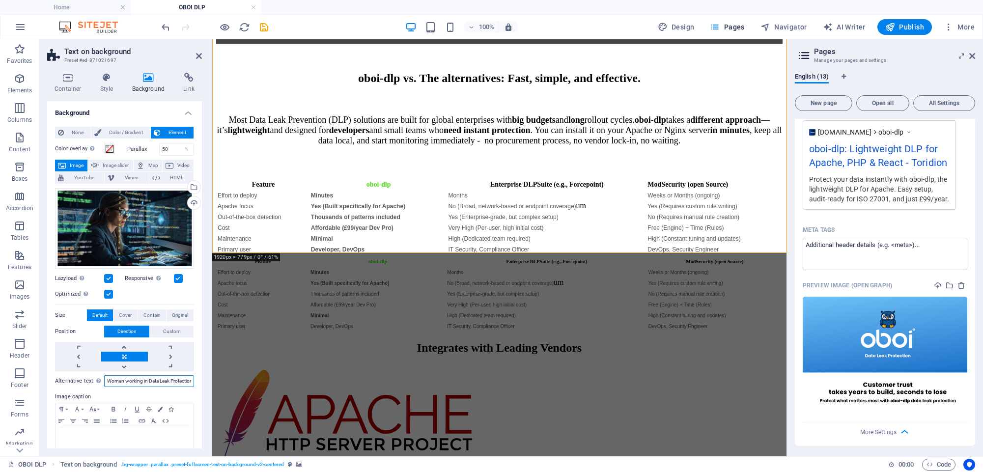
drag, startPoint x: 125, startPoint y: 382, endPoint x: 138, endPoint y: 381, distance: 13.3
click at [125, 382] on input "Woman working in Data Leak Protection and Cyber Security" at bounding box center [149, 381] width 90 height 12
click at [147, 381] on input "Woman working in Data Leak Protection and Cyber Security" at bounding box center [149, 381] width 90 height 12
click at [149, 382] on input "Woman working in Data Leak Protection and Cyber Security" at bounding box center [149, 381] width 90 height 12
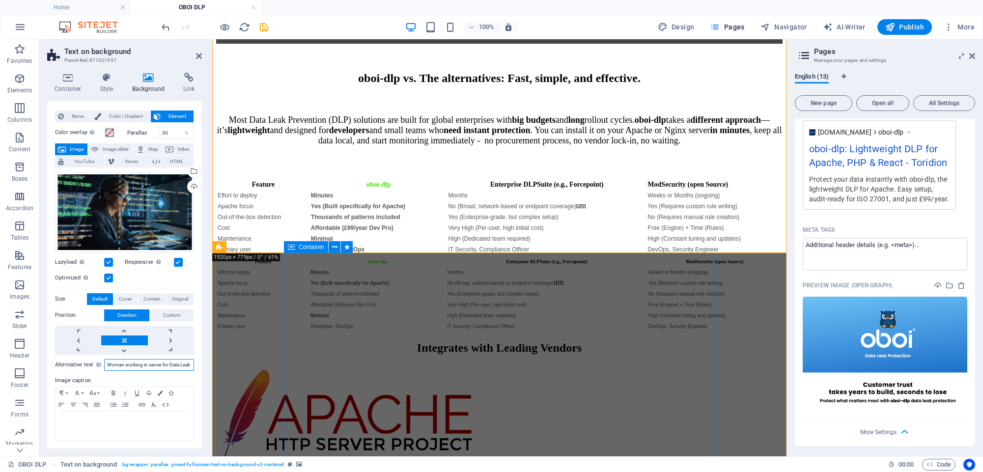
type input "Woman working in server for Data Leak Protection and Cyber Security"
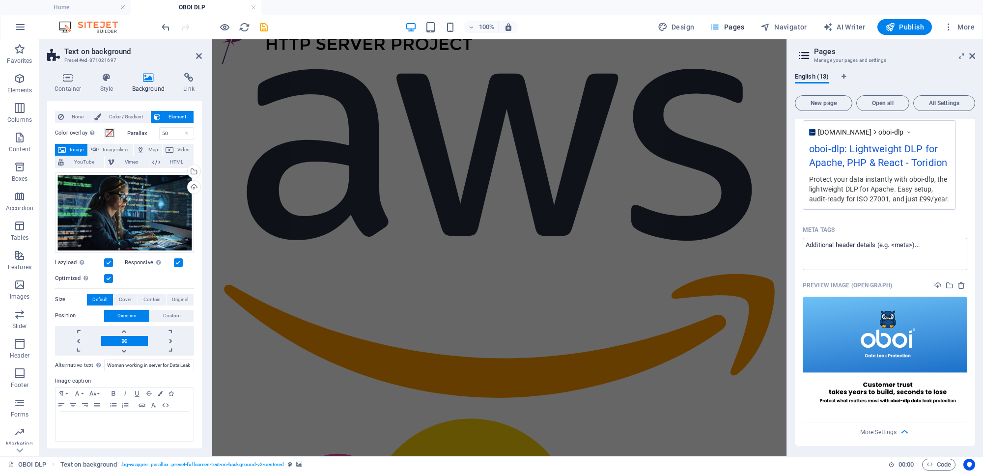
scroll to position [3986, 0]
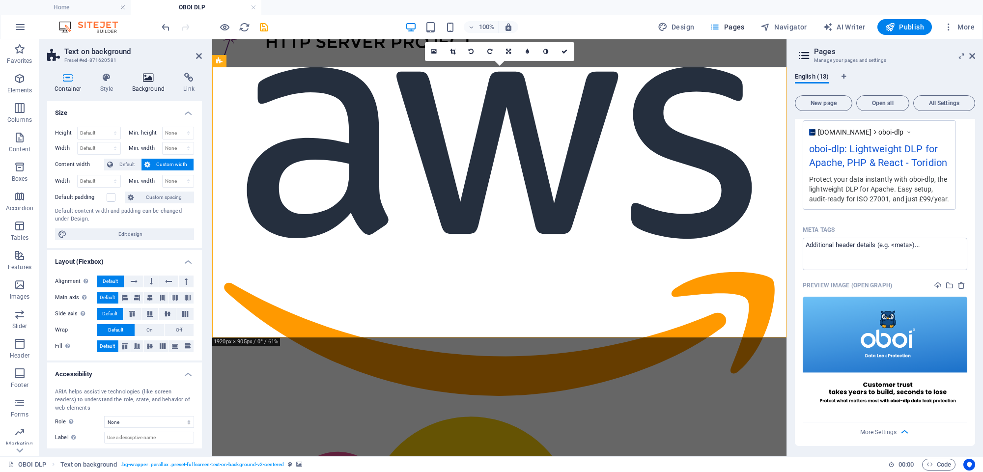
click at [147, 77] on icon at bounding box center [149, 78] width 48 height 10
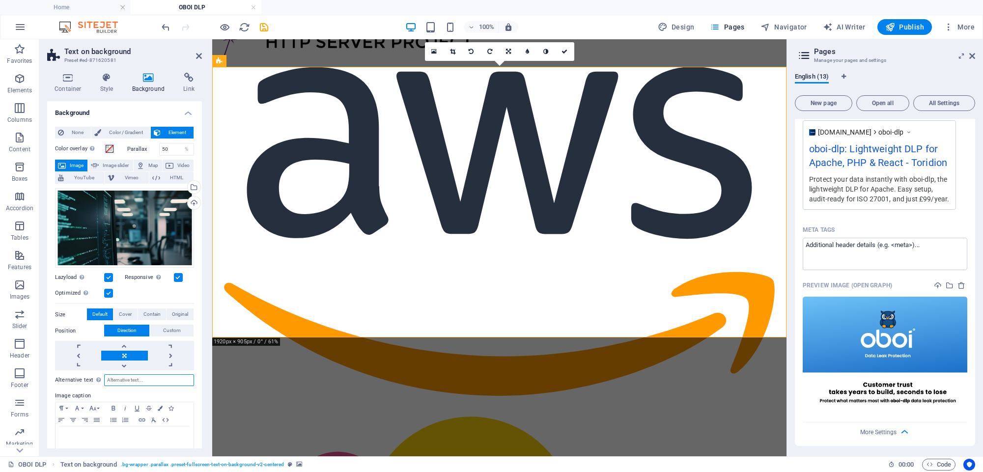
click at [140, 377] on input "Alternative text The alternative text is used by devices that cannot display im…" at bounding box center [149, 380] width 90 height 12
type input "Cyber security computer room"
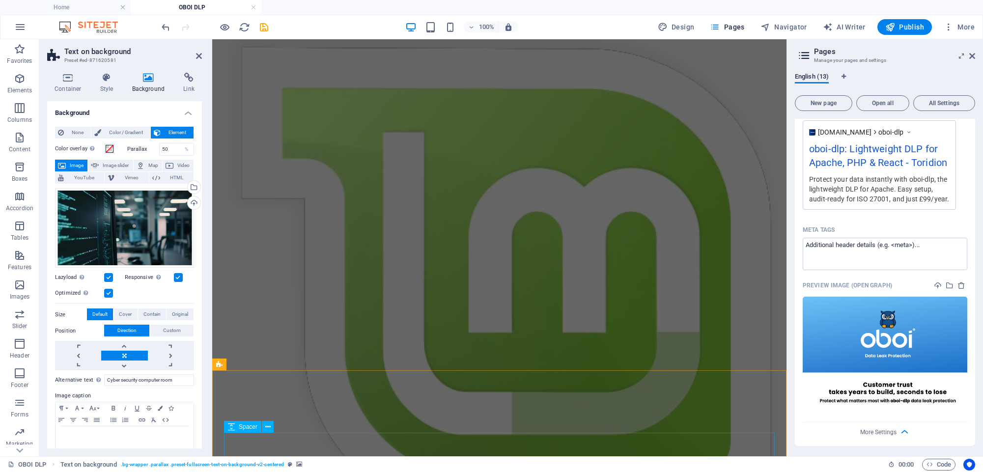
scroll to position [5067, 0]
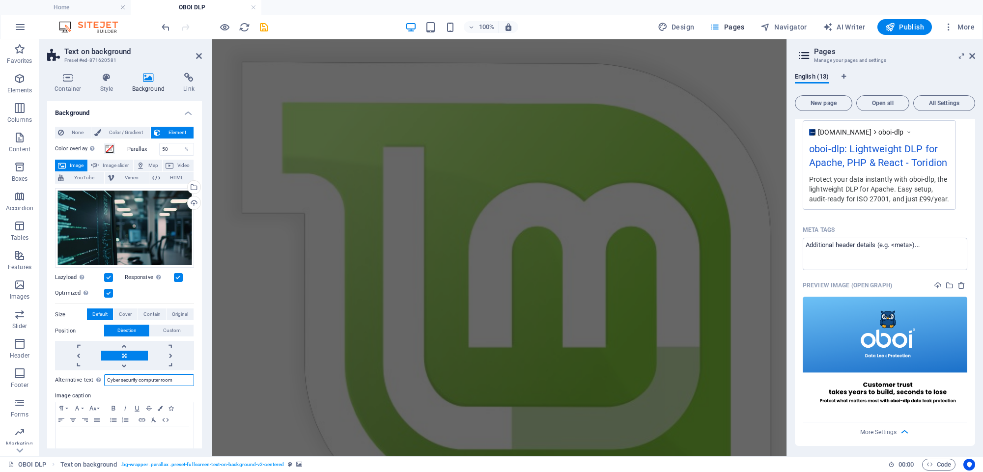
click at [140, 381] on input "Cyber security computer room" at bounding box center [149, 380] width 90 height 12
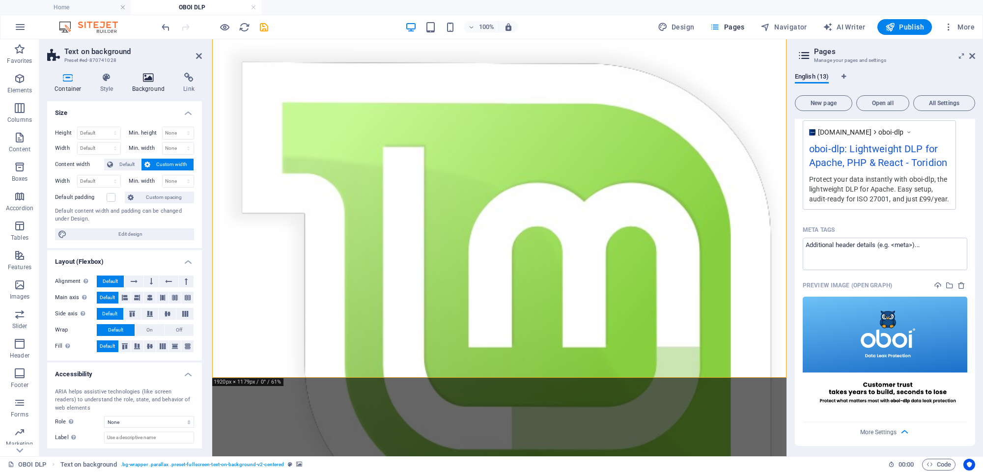
click at [145, 74] on icon at bounding box center [149, 78] width 48 height 10
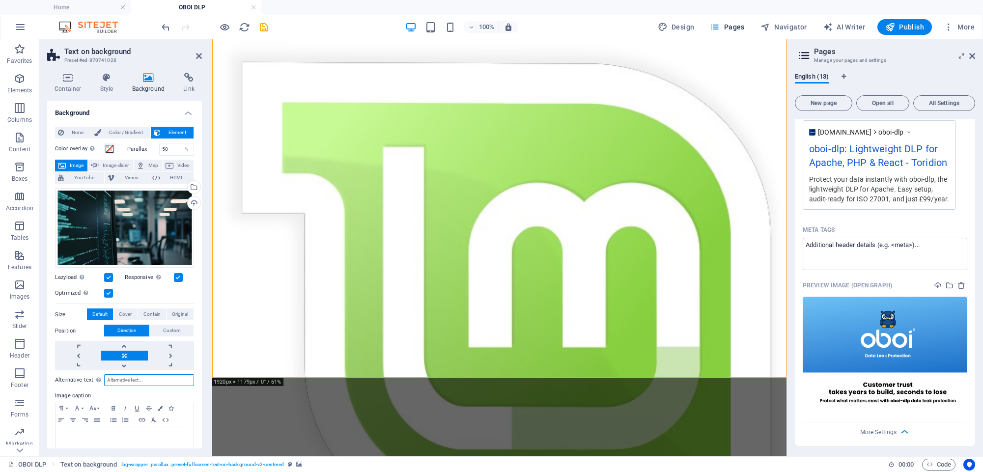
click at [134, 380] on input "Alternative text The alternative text is used by devices that cannot display im…" at bounding box center [149, 380] width 90 height 12
paste input "Cyber security computer room"
type input "Cyber security computer room"
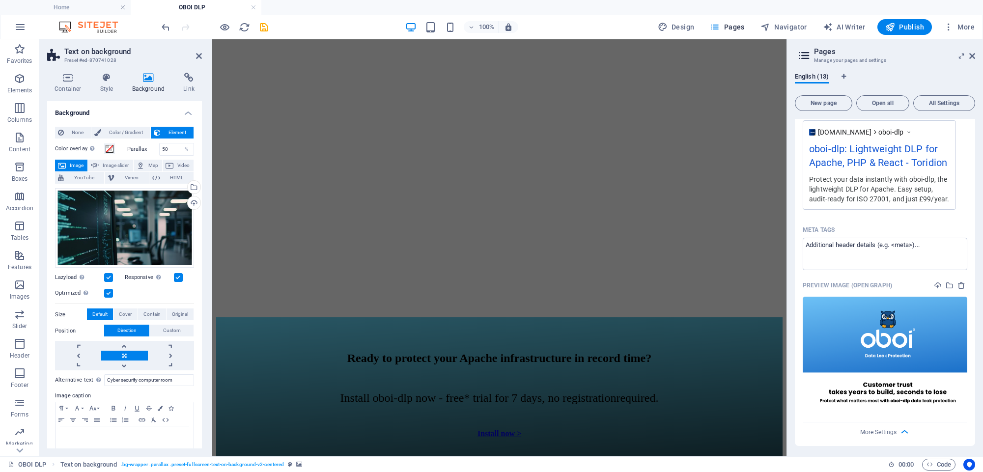
scroll to position [6665, 0]
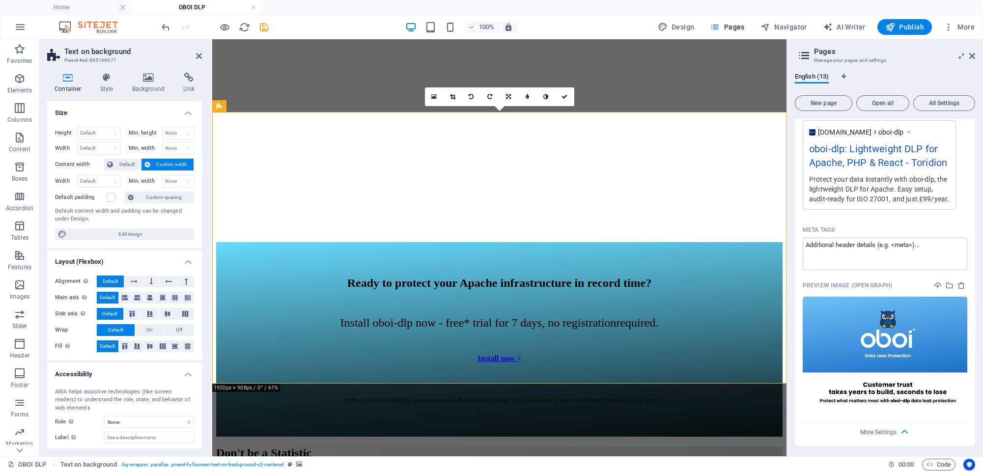
scroll to position [8, 0]
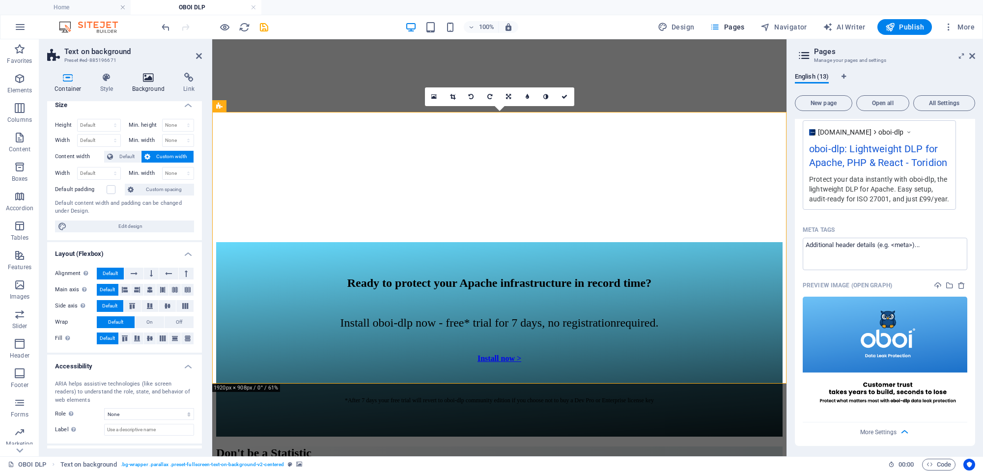
click at [152, 81] on icon at bounding box center [149, 78] width 48 height 10
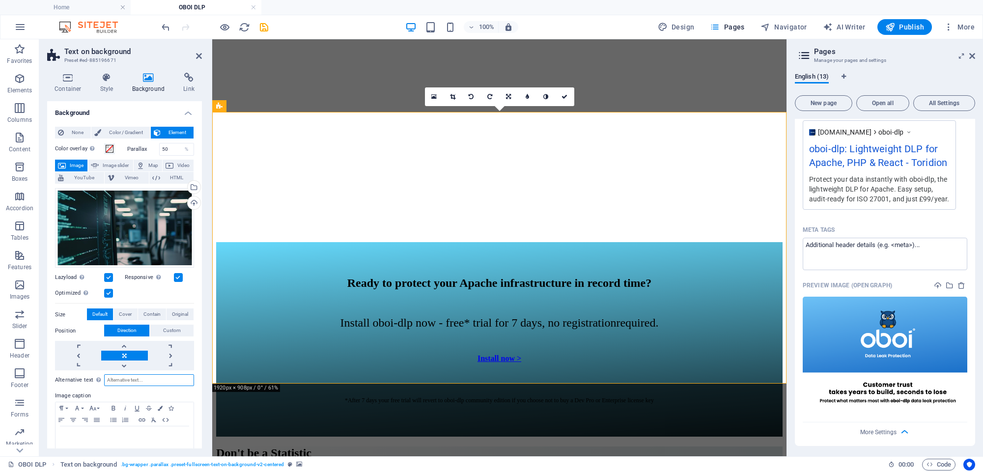
click at [129, 383] on input "Alternative text The alternative text is used by devices that cannot display im…" at bounding box center [149, 380] width 90 height 12
paste input "Cyber security computer room"
drag, startPoint x: 179, startPoint y: 380, endPoint x: 91, endPoint y: 381, distance: 87.9
click at [91, 381] on div "Alternative text The alternative text is used by devices that cannot display im…" at bounding box center [124, 380] width 139 height 12
type input "Data Leak Protection Software for Apache"
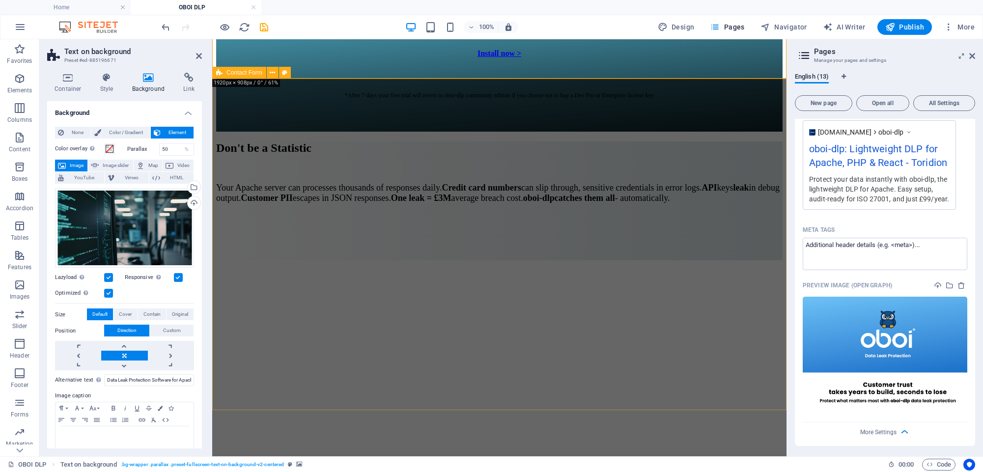
scroll to position [7092, 0]
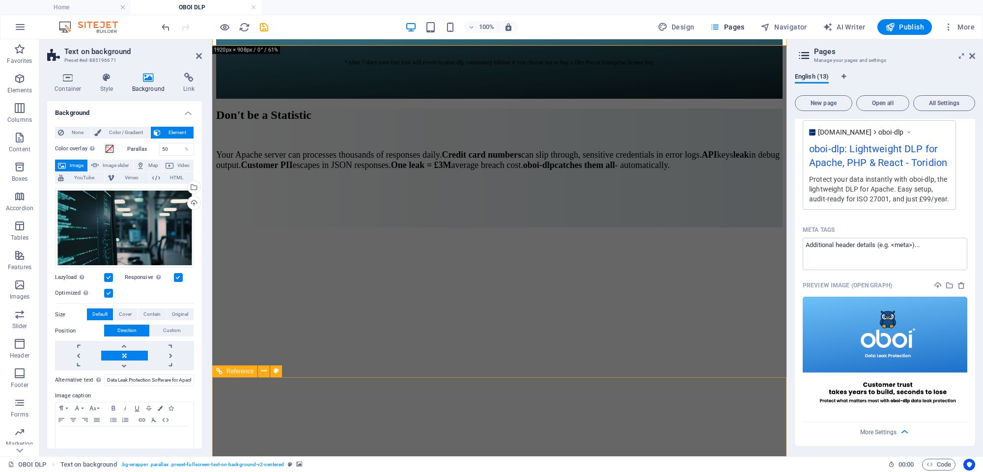
click at [168, 395] on label "Image caption" at bounding box center [124, 396] width 139 height 12
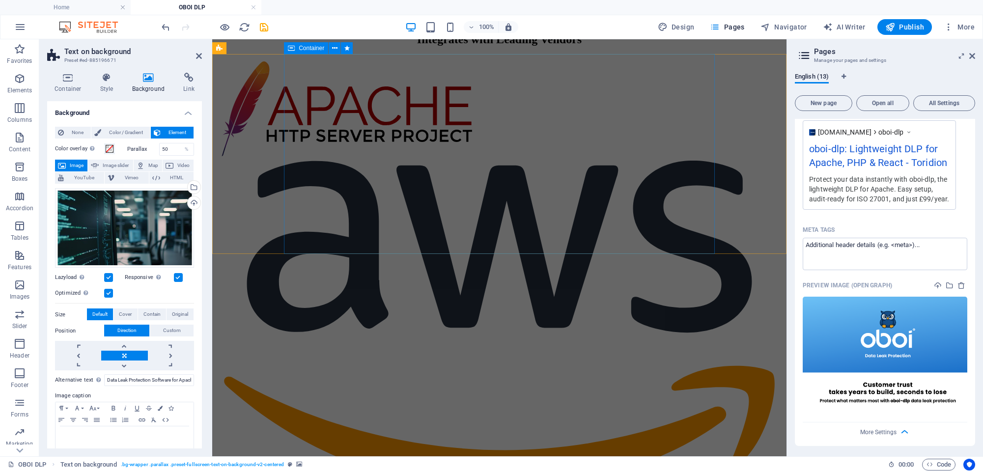
scroll to position [2680, 0]
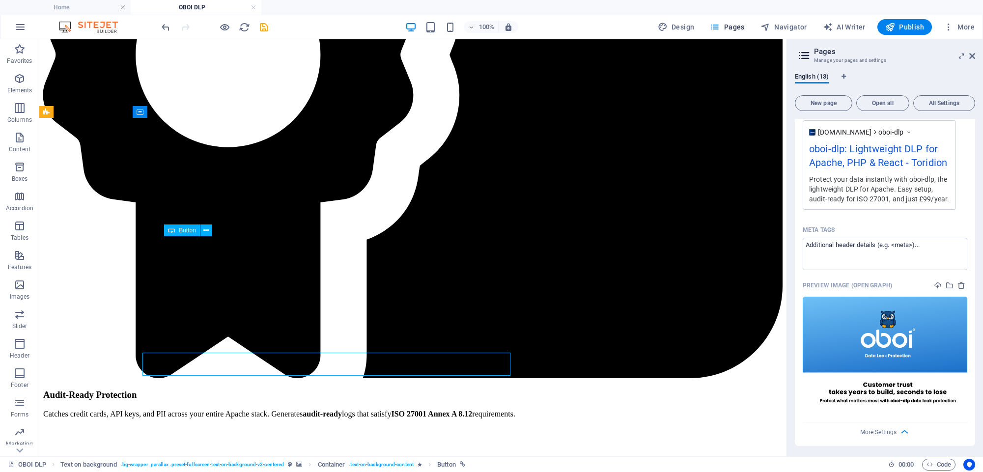
scroll to position [2424, 0]
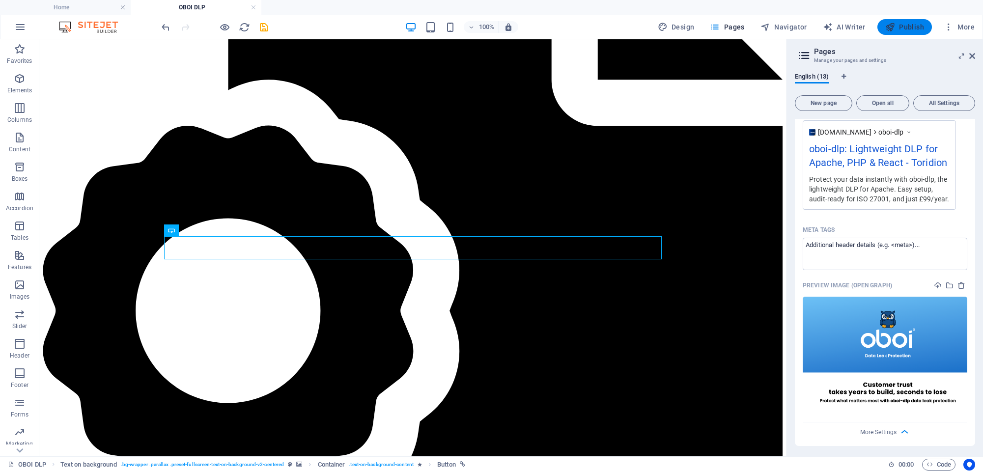
click at [911, 27] on span "Publish" at bounding box center [904, 27] width 39 height 10
